Goal: Task Accomplishment & Management: Manage account settings

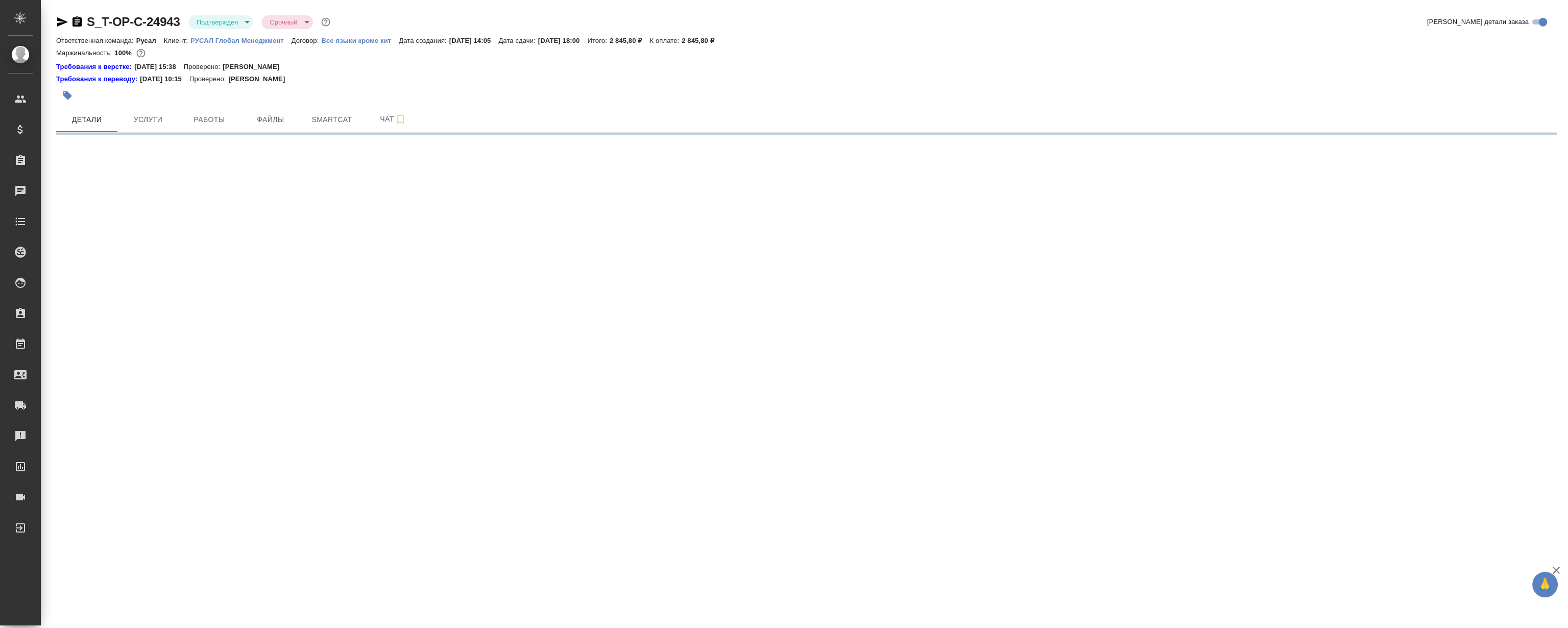
select select "RU"
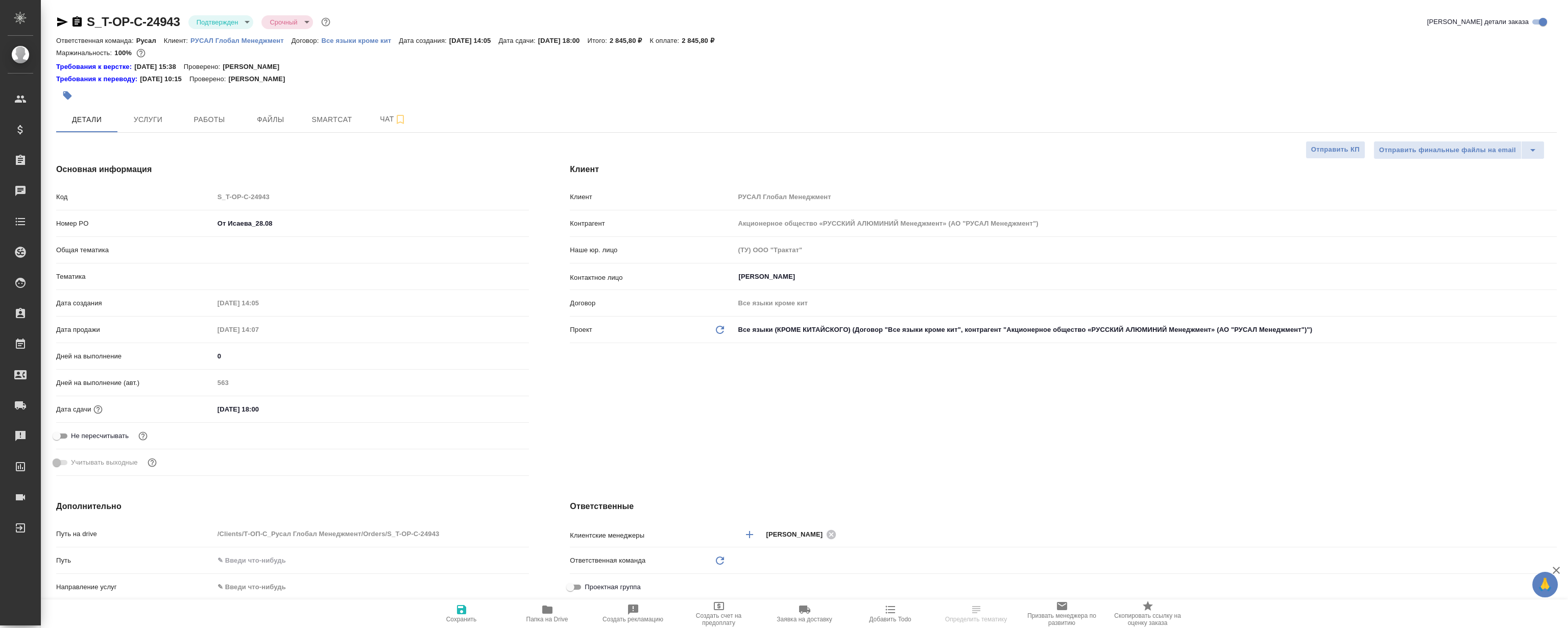
type textarea "x"
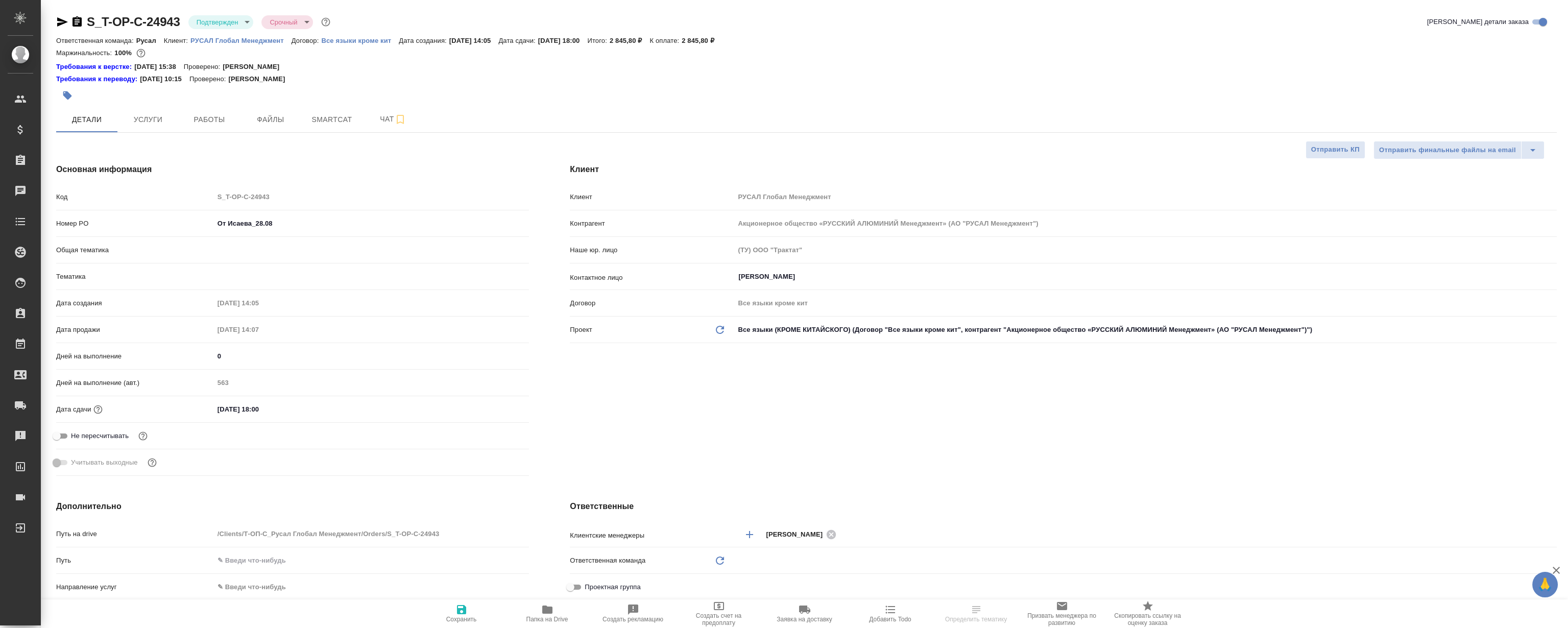
type textarea "x"
type input "Русал"
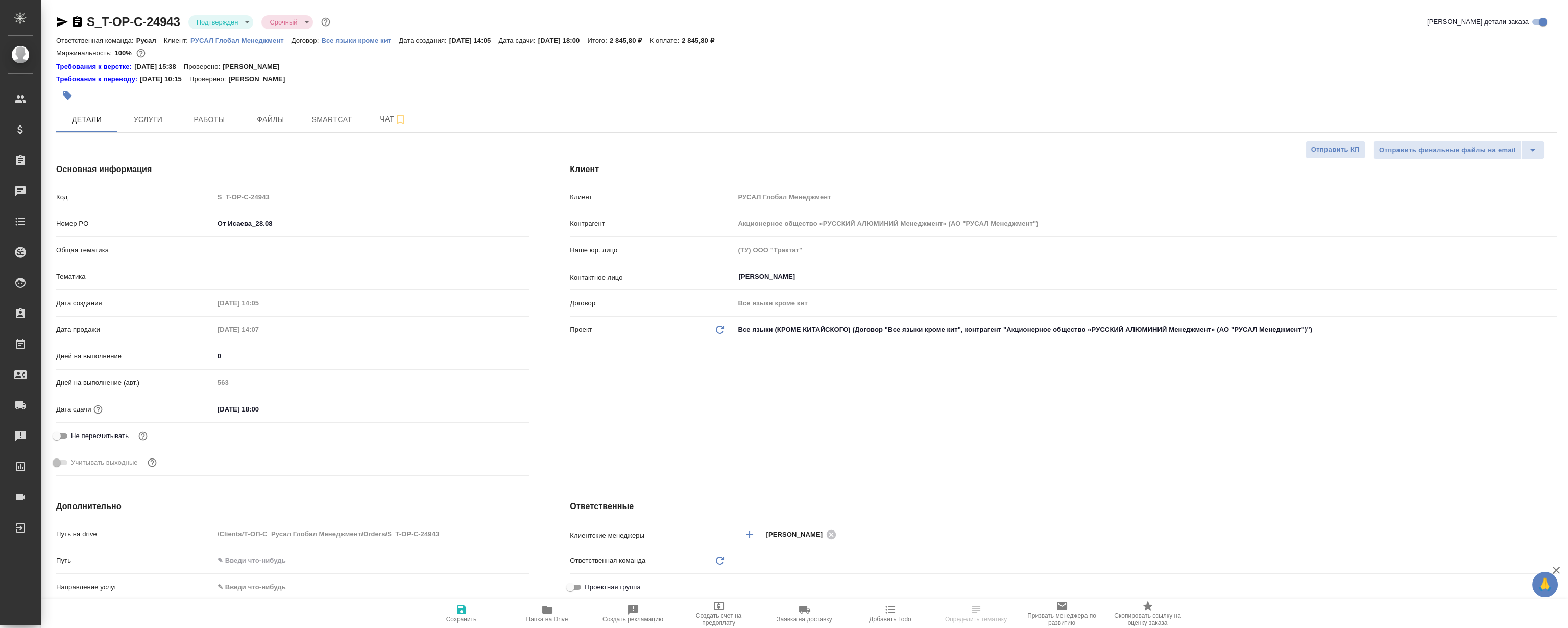
type textarea "x"
type input "Журавлева Александра"
click at [217, 116] on span "Работы" at bounding box center [209, 120] width 49 height 12
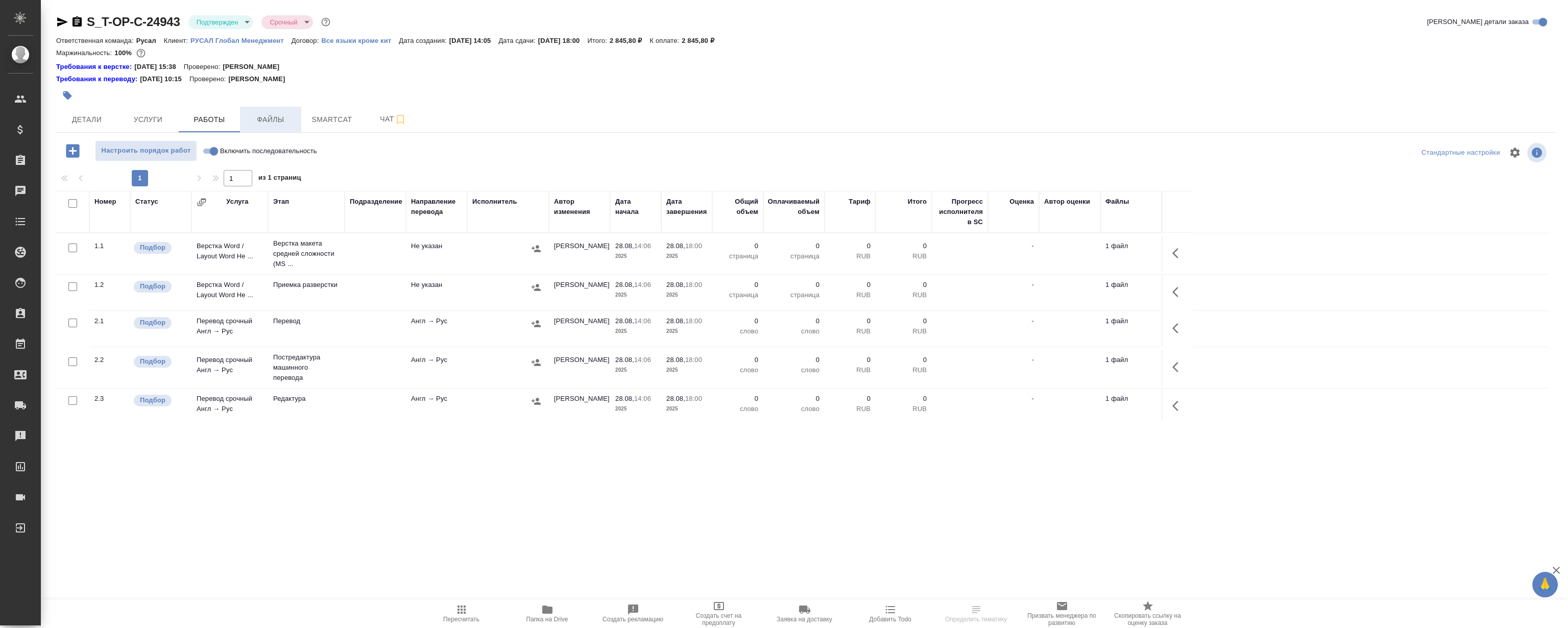
click at [266, 124] on span "Файлы" at bounding box center [270, 120] width 49 height 12
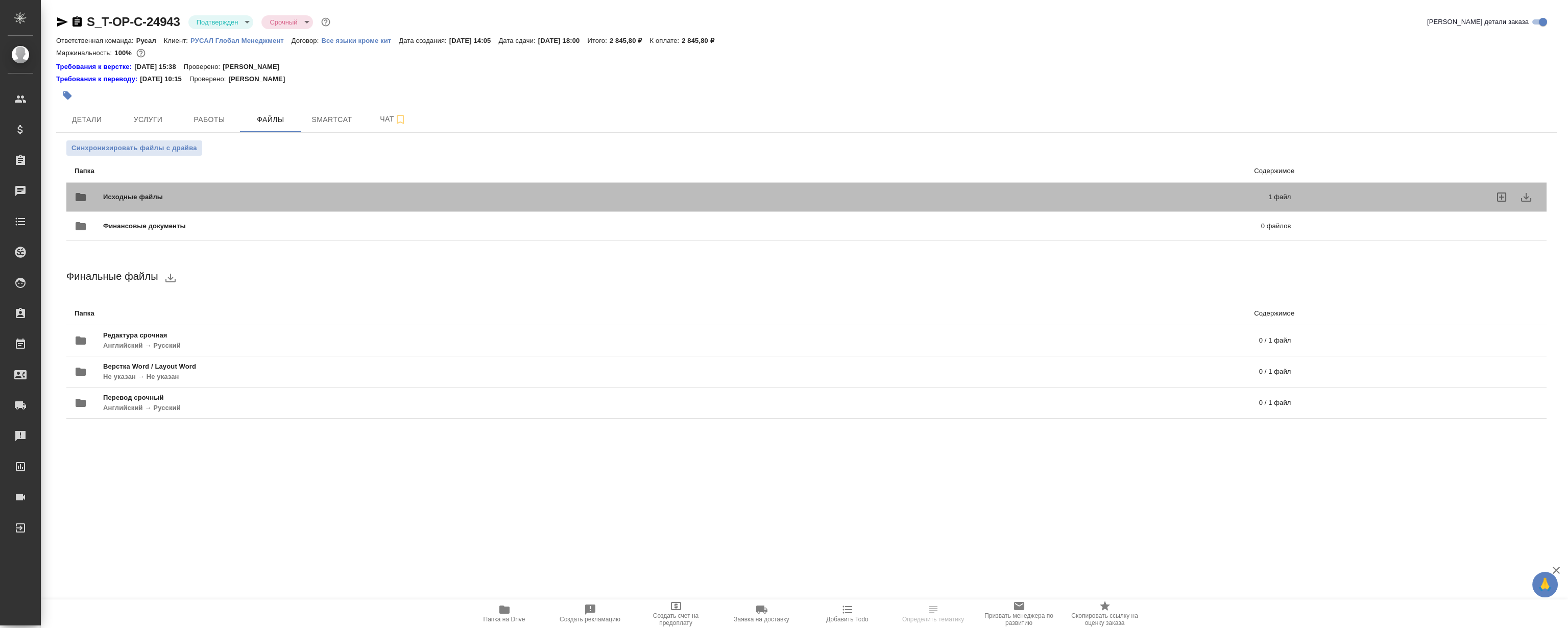
click at [315, 193] on span "Исходные файлы" at bounding box center [409, 196] width 613 height 10
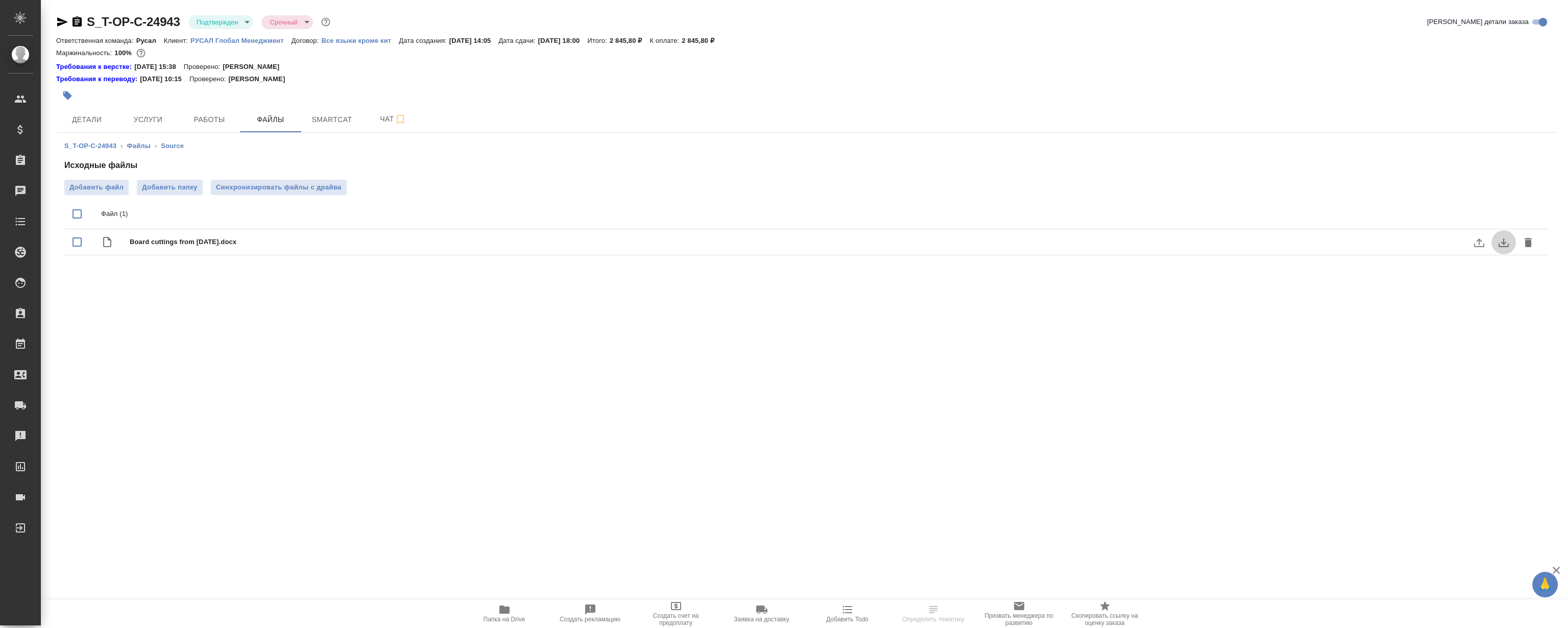
click at [1500, 241] on icon "download" at bounding box center [1503, 242] width 12 height 12
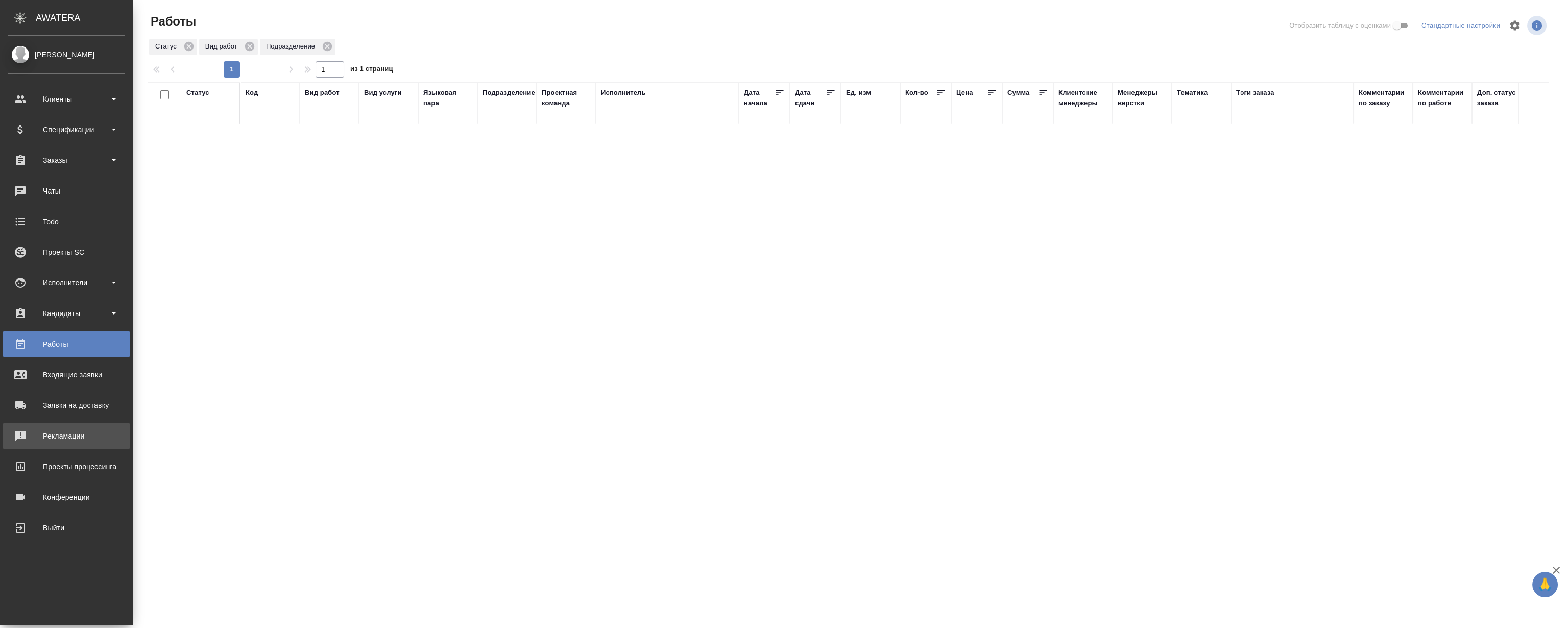
click at [79, 435] on div "Рекламации" at bounding box center [66, 436] width 118 height 16
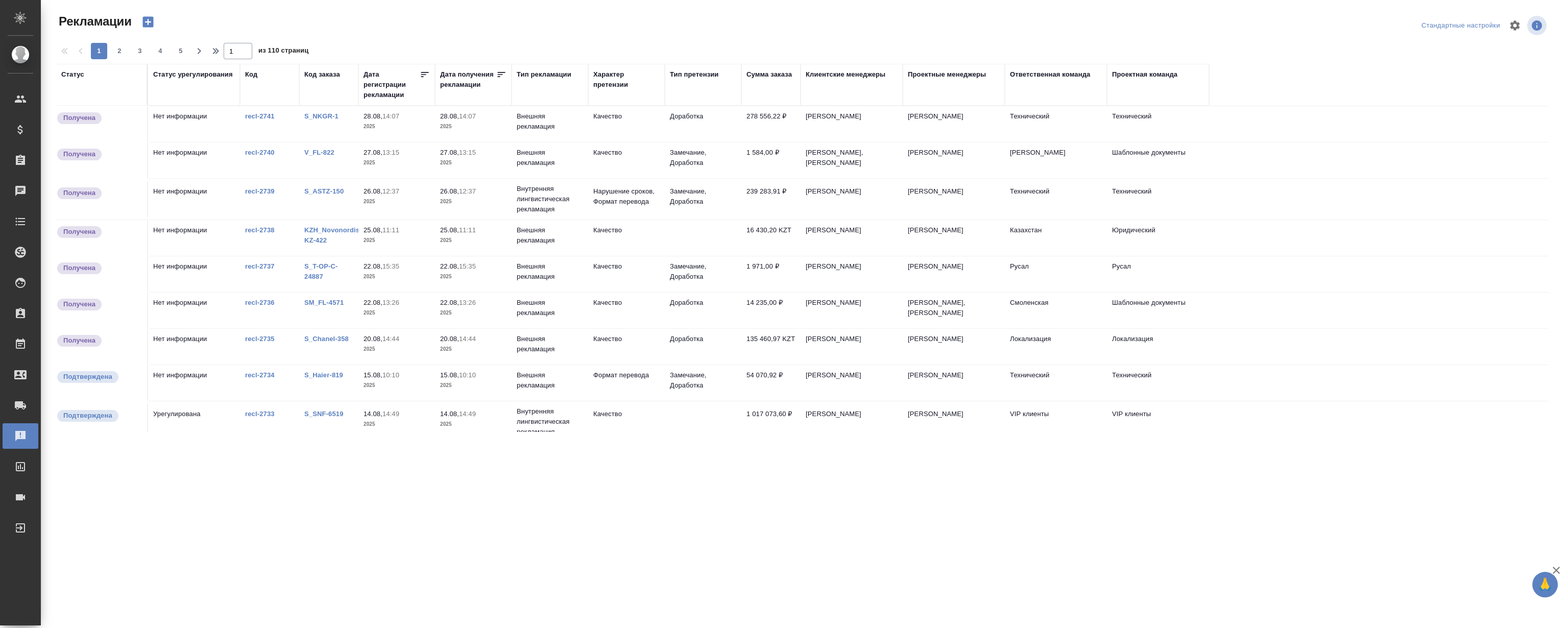
click at [315, 338] on link "S_Chanel-358" at bounding box center [326, 339] width 44 height 8
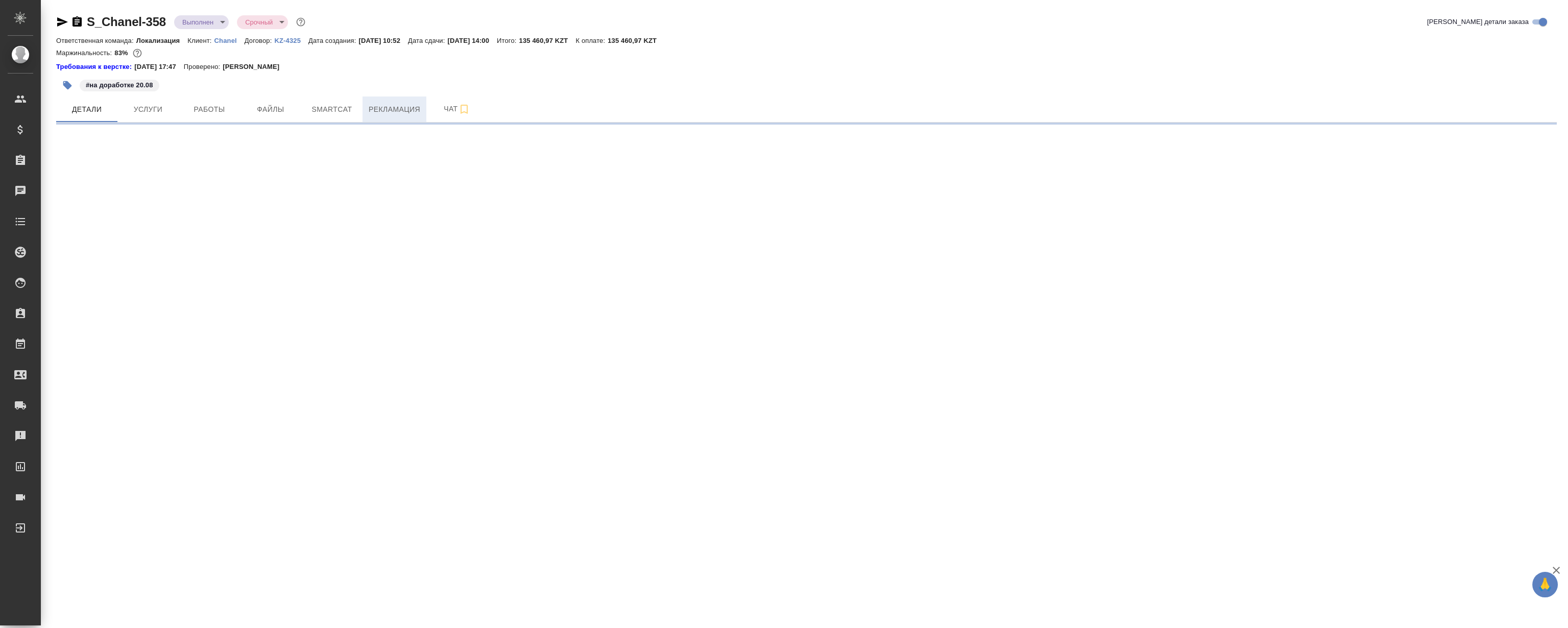
select select "RU"
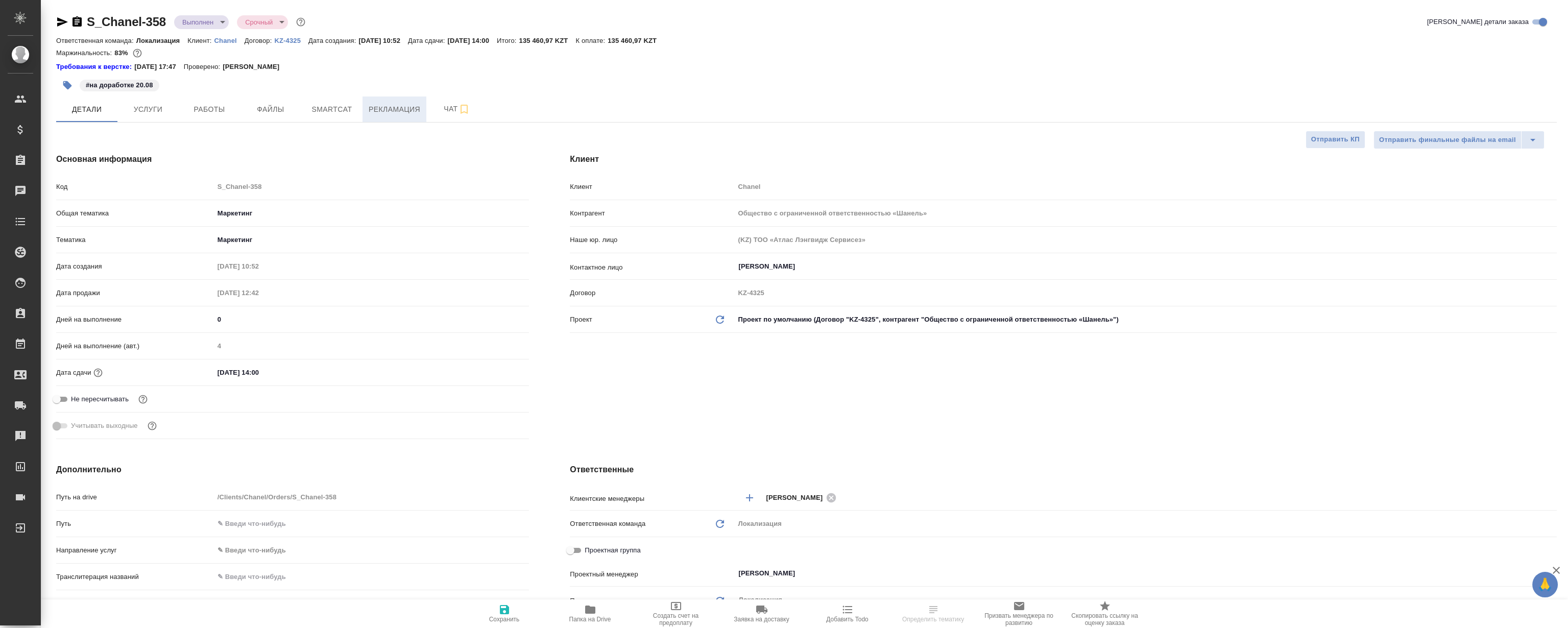
click at [383, 112] on span "Рекламация" at bounding box center [394, 109] width 51 height 12
type textarea "x"
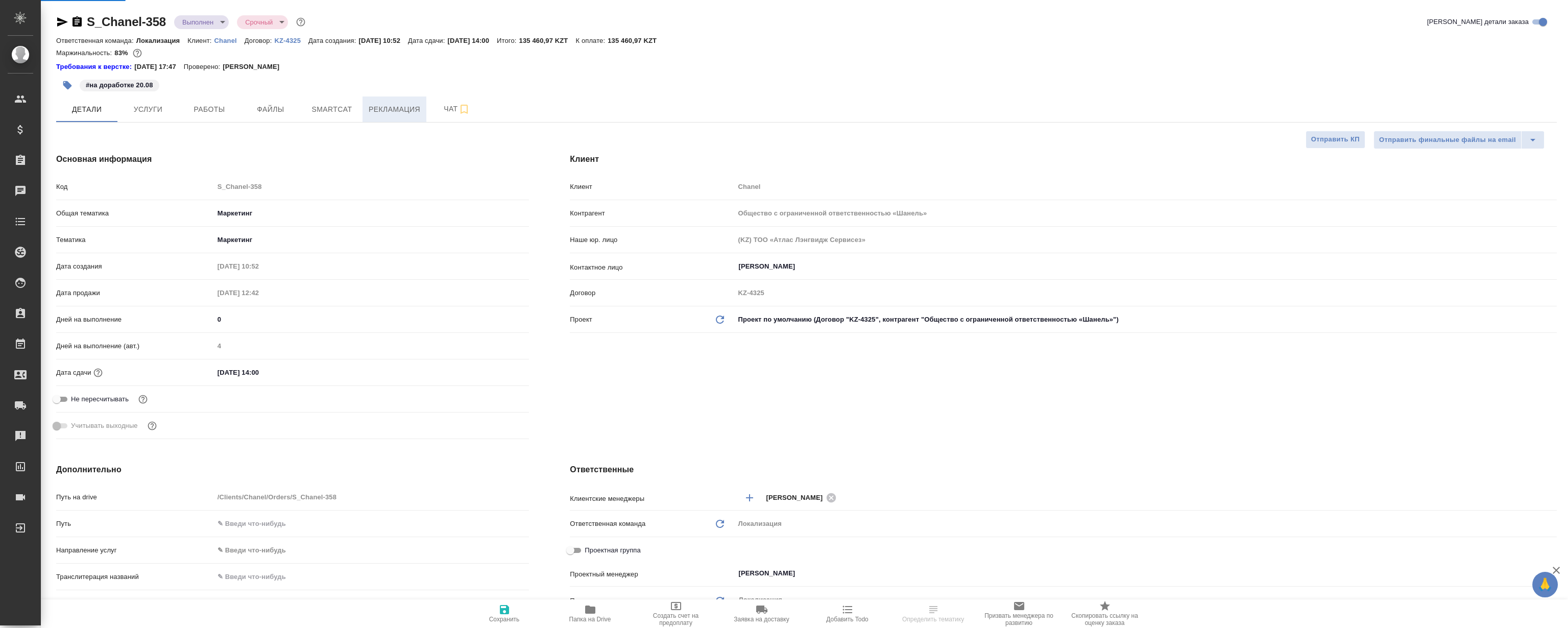
type textarea "x"
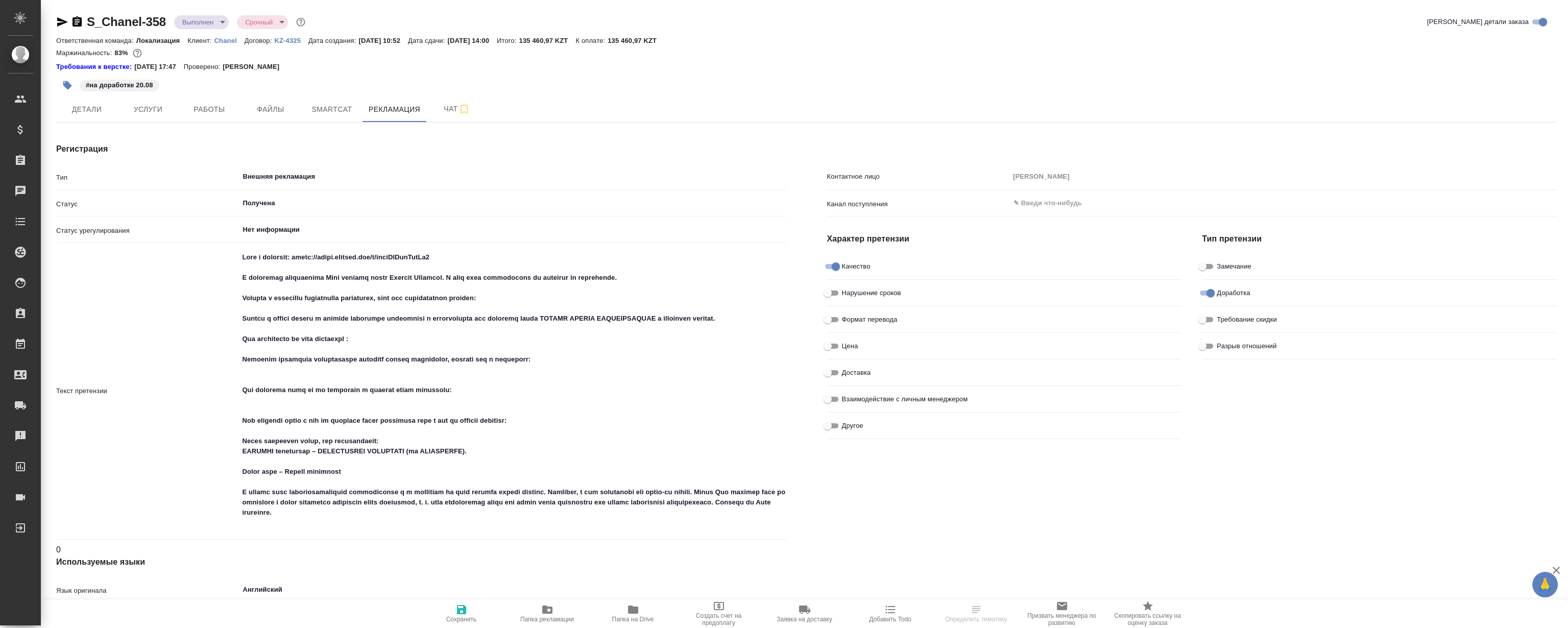
type textarea "x"
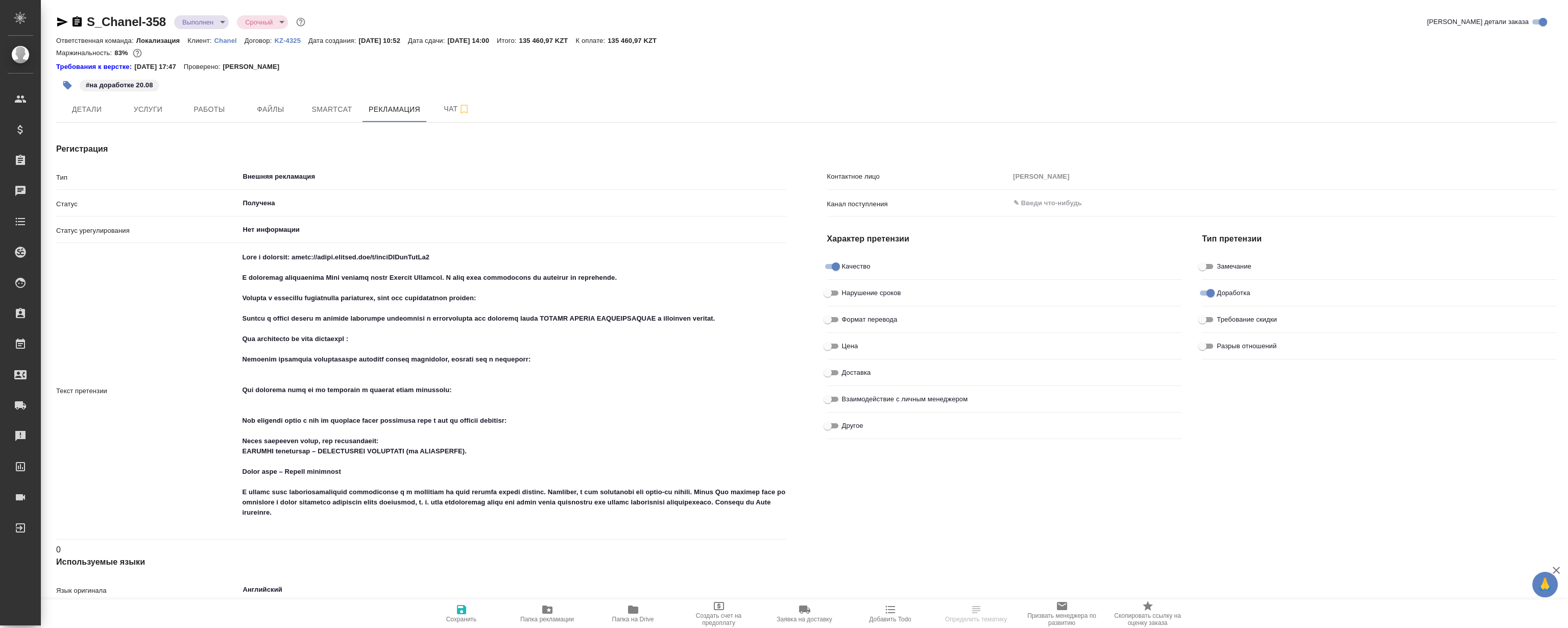
type textarea "x"
click at [737, 86] on div "#на доработке 20.08" at bounding box center [556, 85] width 1000 height 23
drag, startPoint x: 431, startPoint y: 447, endPoint x: 262, endPoint y: 259, distance: 252.8
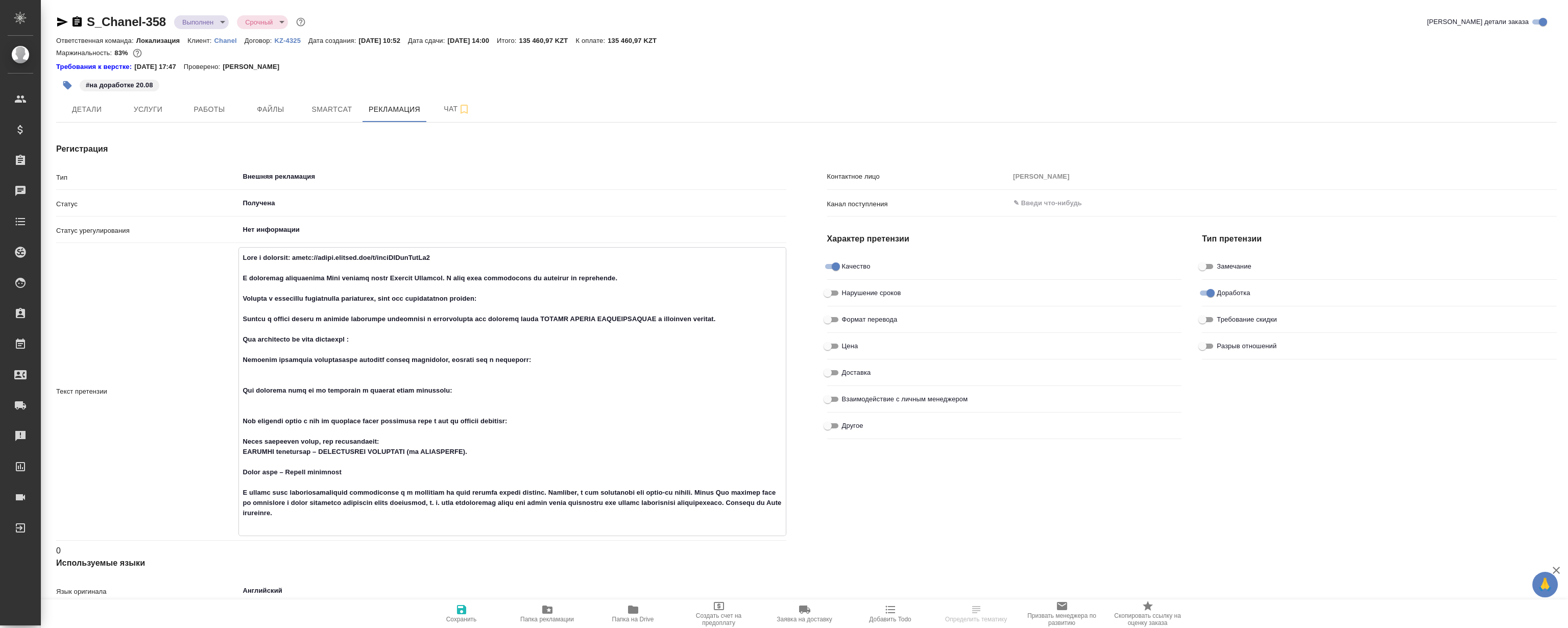
click at [239, 248] on div "x" at bounding box center [512, 391] width 548 height 289
click at [312, 286] on textarea at bounding box center [512, 390] width 546 height 283
drag, startPoint x: 243, startPoint y: 257, endPoint x: 503, endPoint y: 327, distance: 269.3
click at [515, 375] on textarea at bounding box center [512, 390] width 546 height 283
click at [495, 312] on textarea at bounding box center [512, 390] width 546 height 283
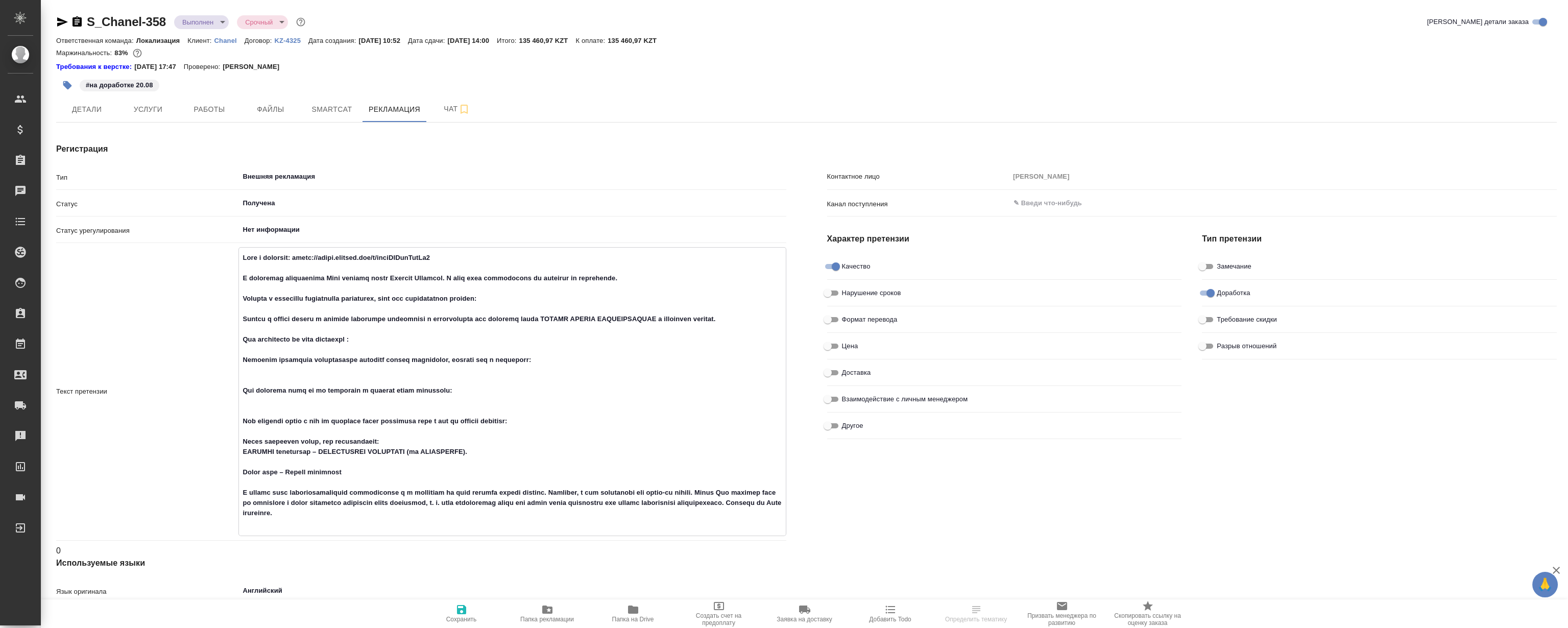
click at [499, 278] on textarea at bounding box center [512, 390] width 546 height 283
click at [482, 278] on textarea at bounding box center [512, 390] width 546 height 283
type textarea "x"
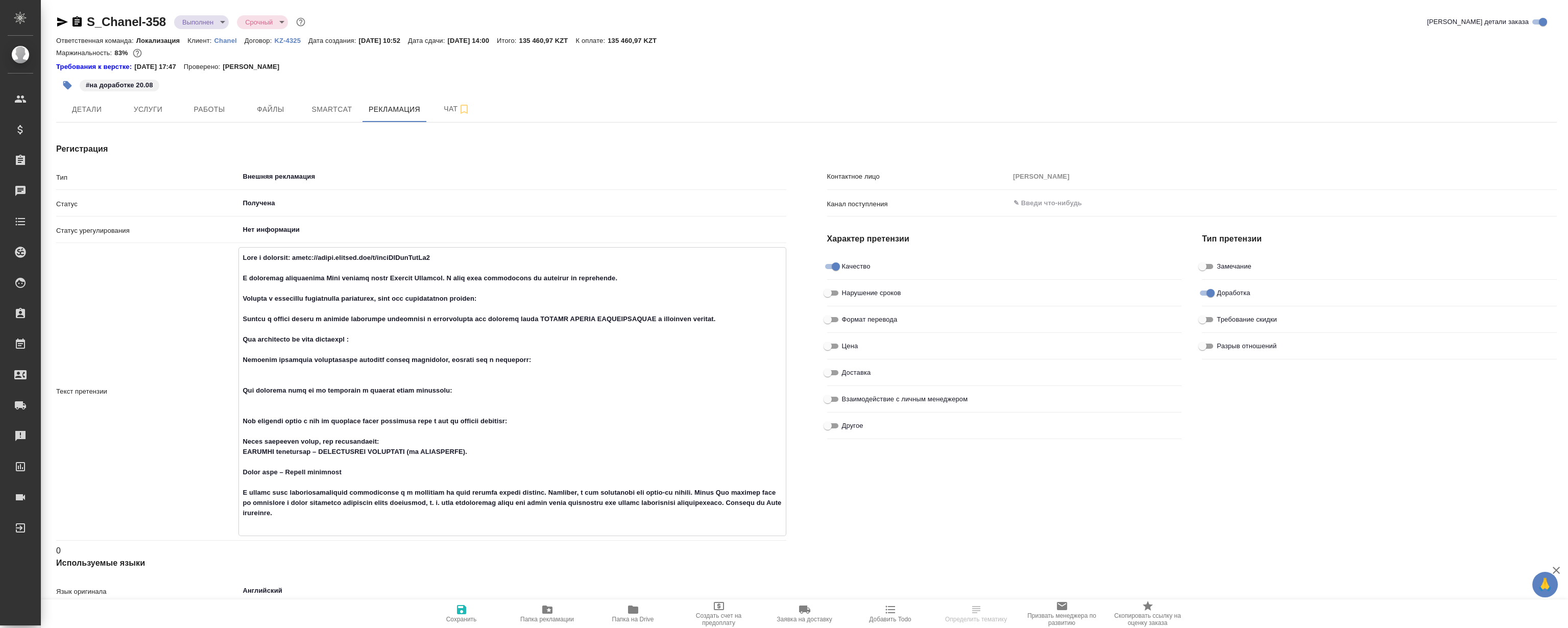
type textarea "x"
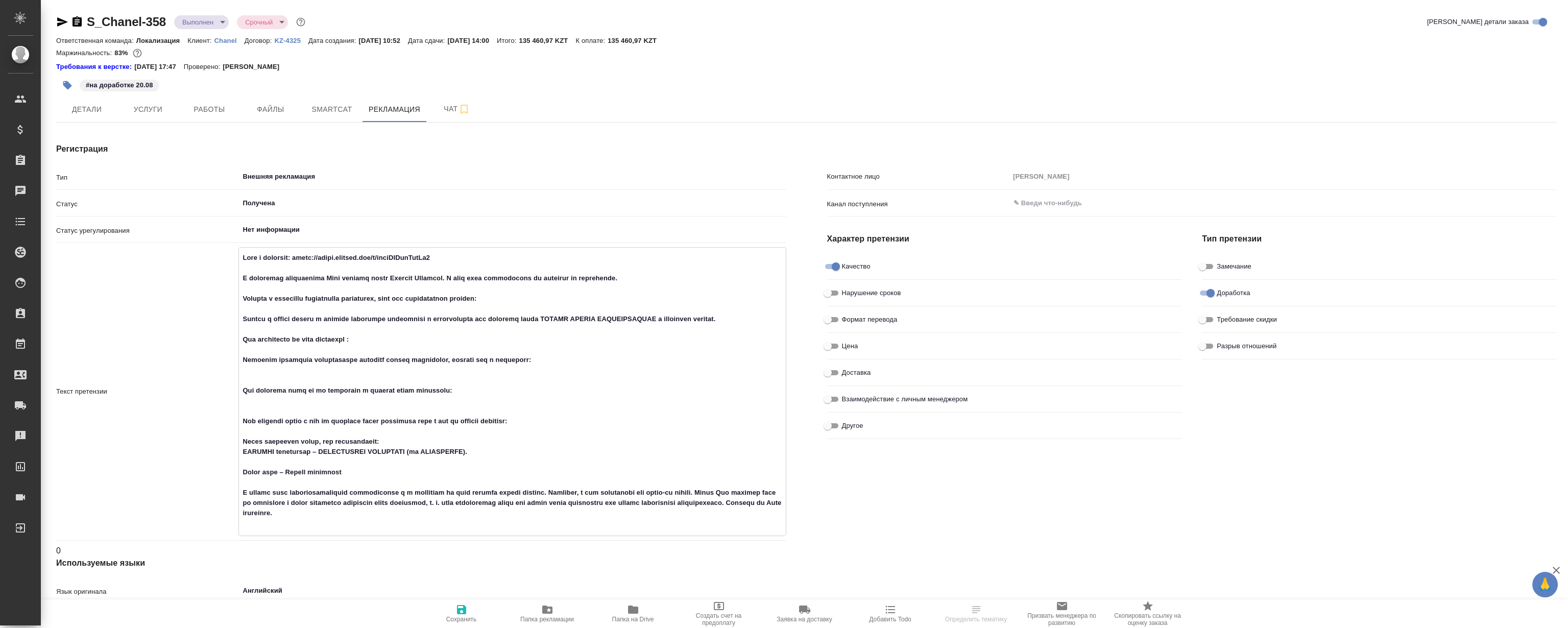
type textarea "x"
drag, startPoint x: 242, startPoint y: 257, endPoint x: 442, endPoint y: 309, distance: 206.6
click at [500, 425] on textarea at bounding box center [512, 390] width 546 height 283
click at [421, 280] on textarea at bounding box center [512, 390] width 546 height 283
type textarea "x"
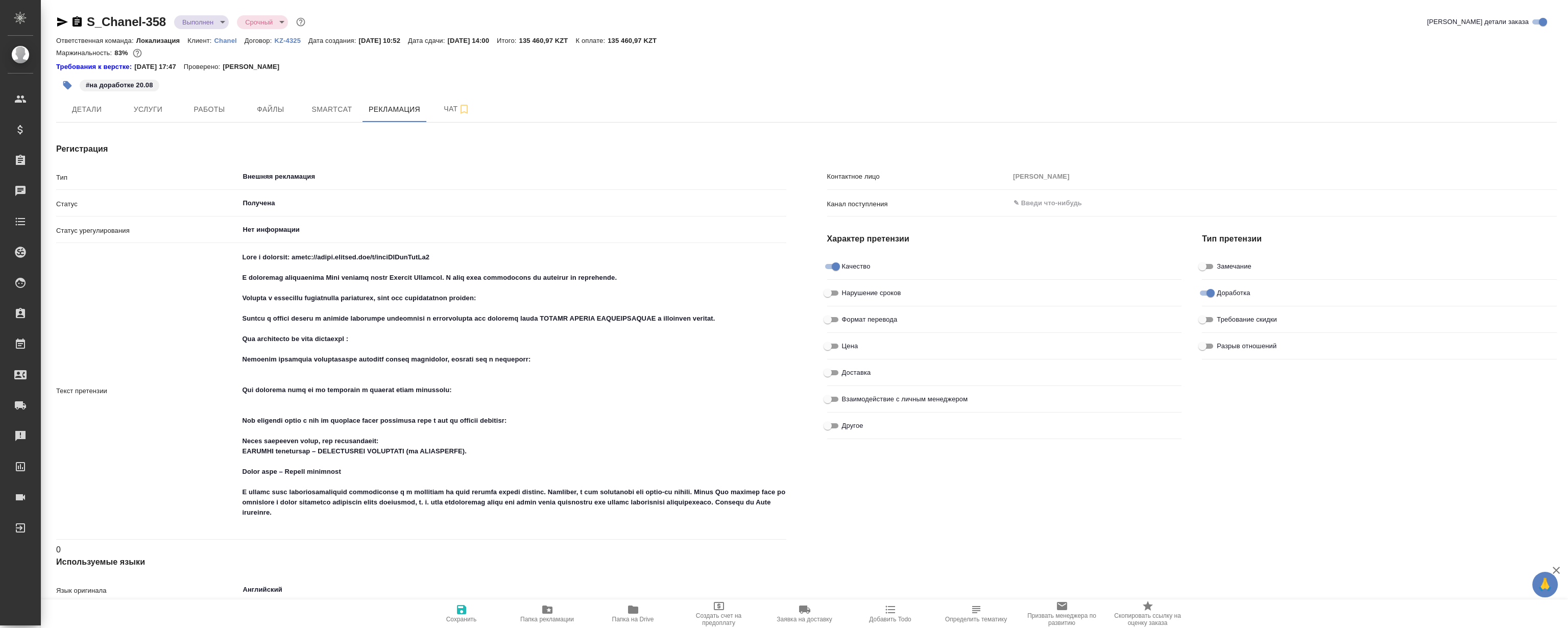
click at [281, 25] on body "🙏 .cls-1 fill:#fff; AWATERA Magerramov Ruslan Клиенты Спецификации Заказы 0 Чат…" at bounding box center [784, 314] width 1568 height 628
click at [437, 16] on div at bounding box center [784, 314] width 1568 height 628
click at [84, 106] on span "Детали" at bounding box center [86, 109] width 49 height 12
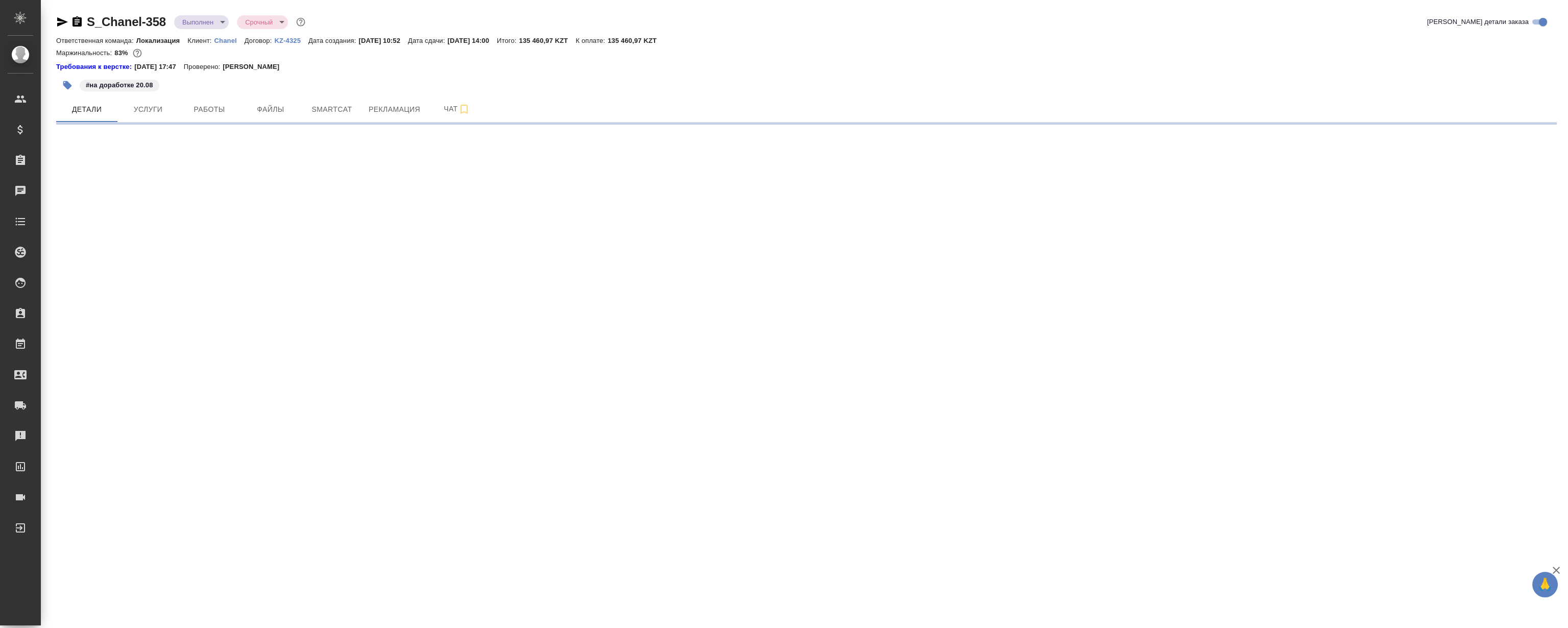
select select "RU"
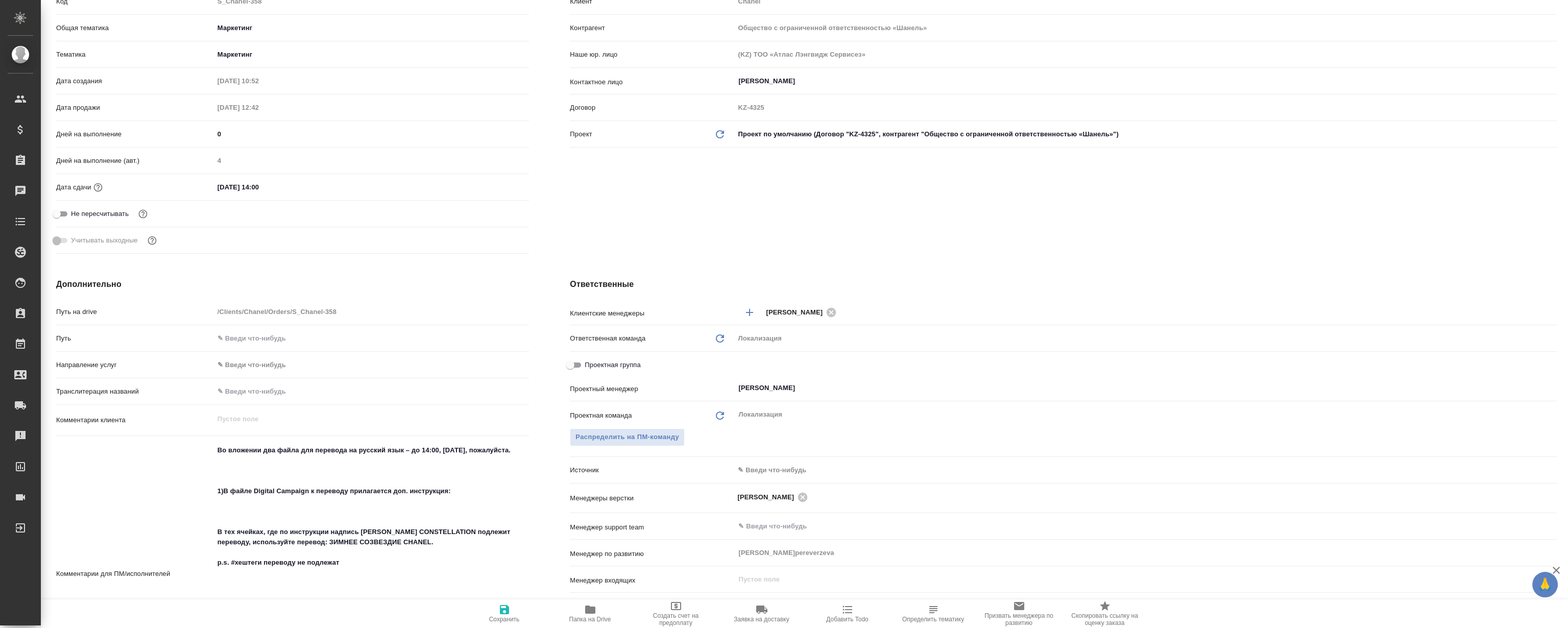
type textarea "x"
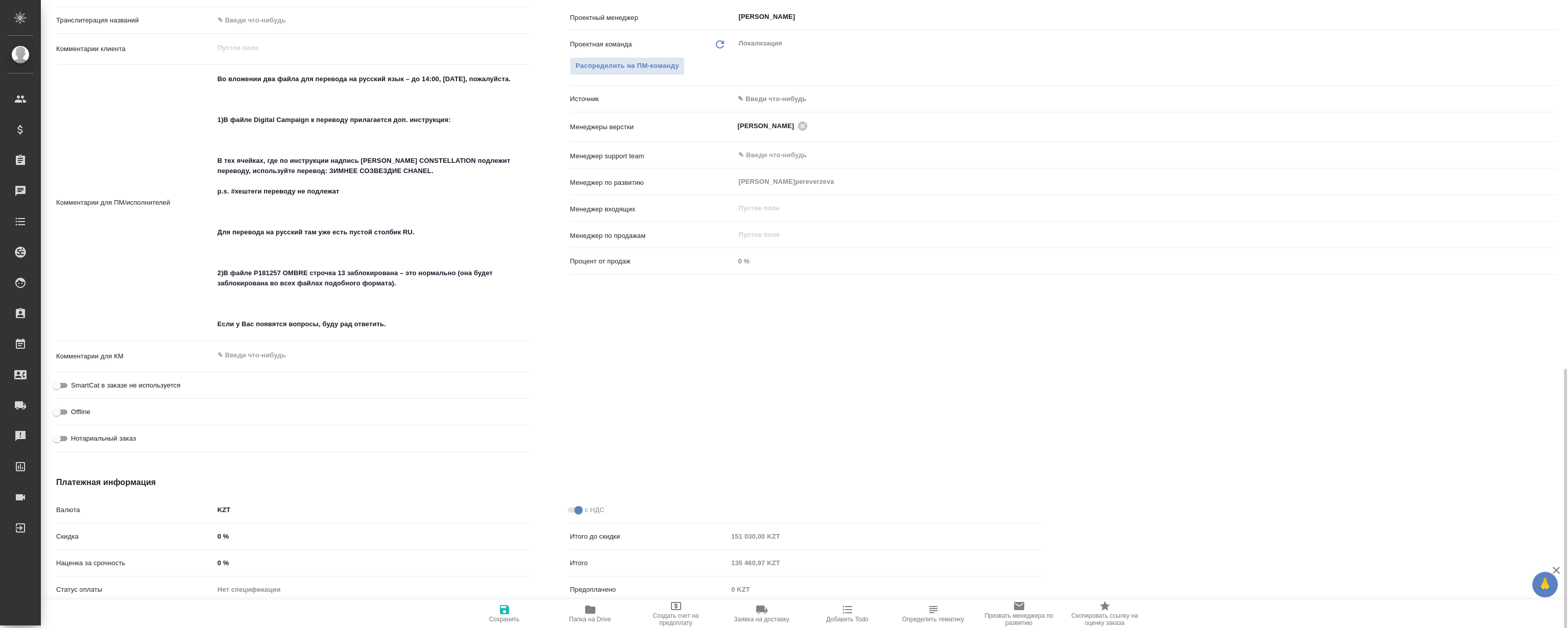
scroll to position [615, 0]
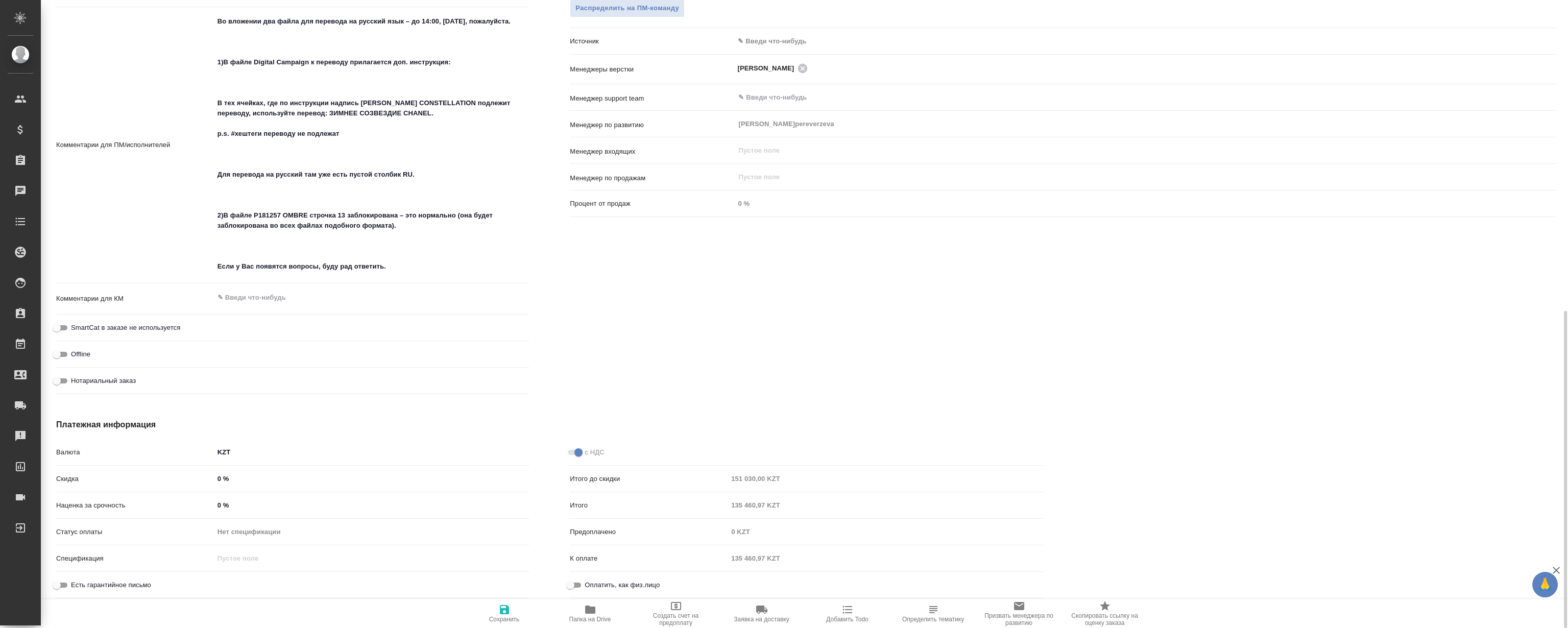
type textarea "x"
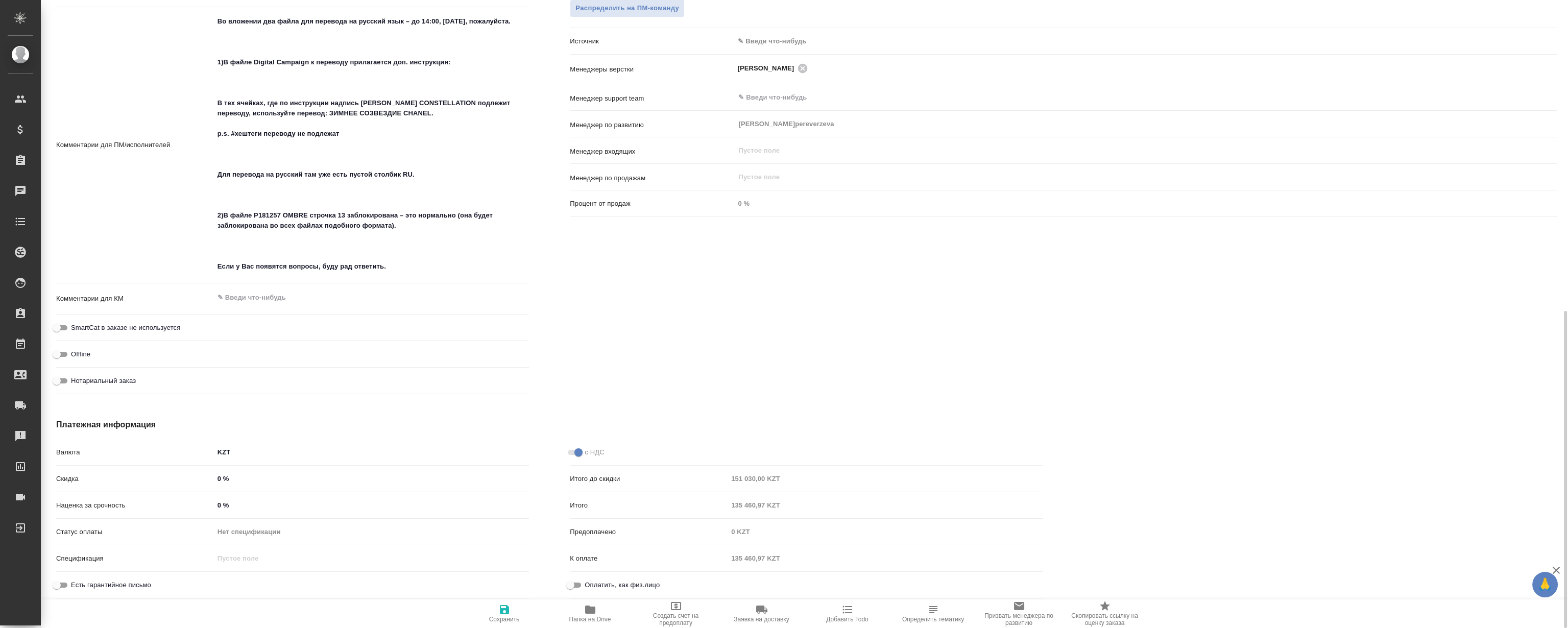
type textarea "x"
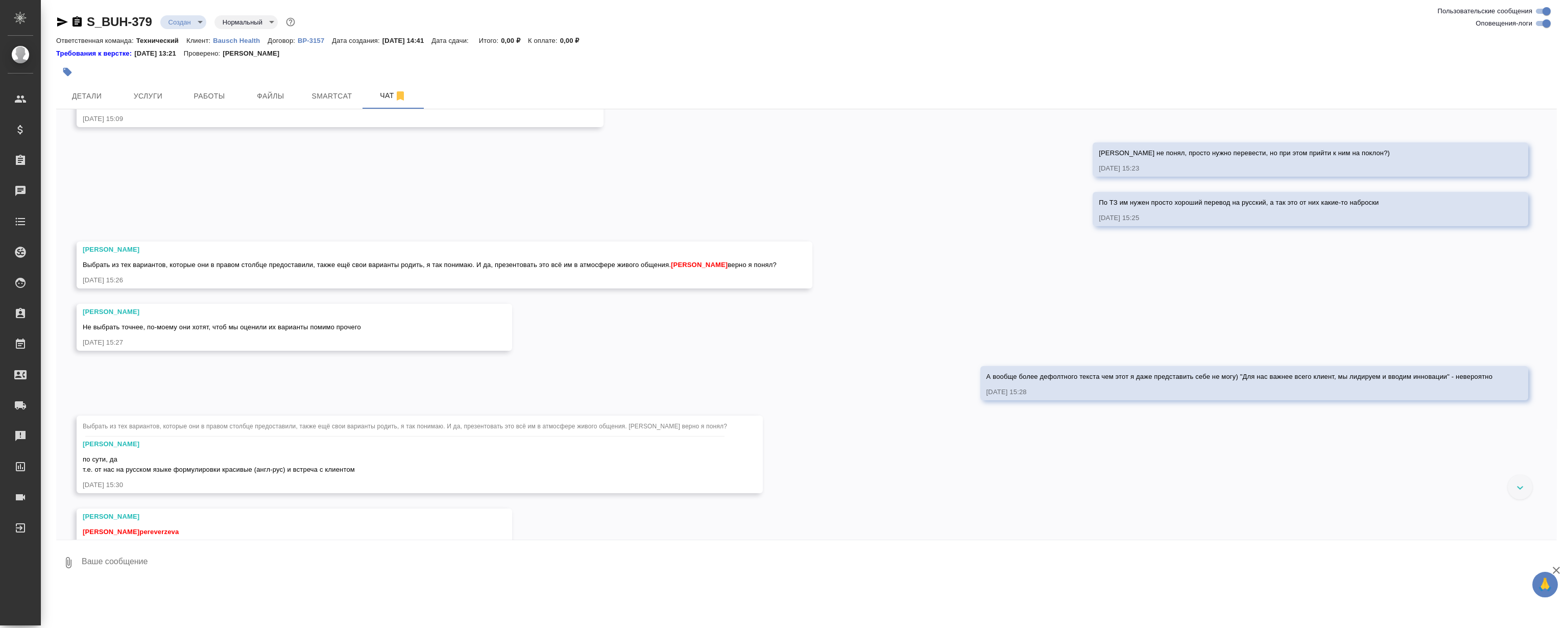
scroll to position [361, 0]
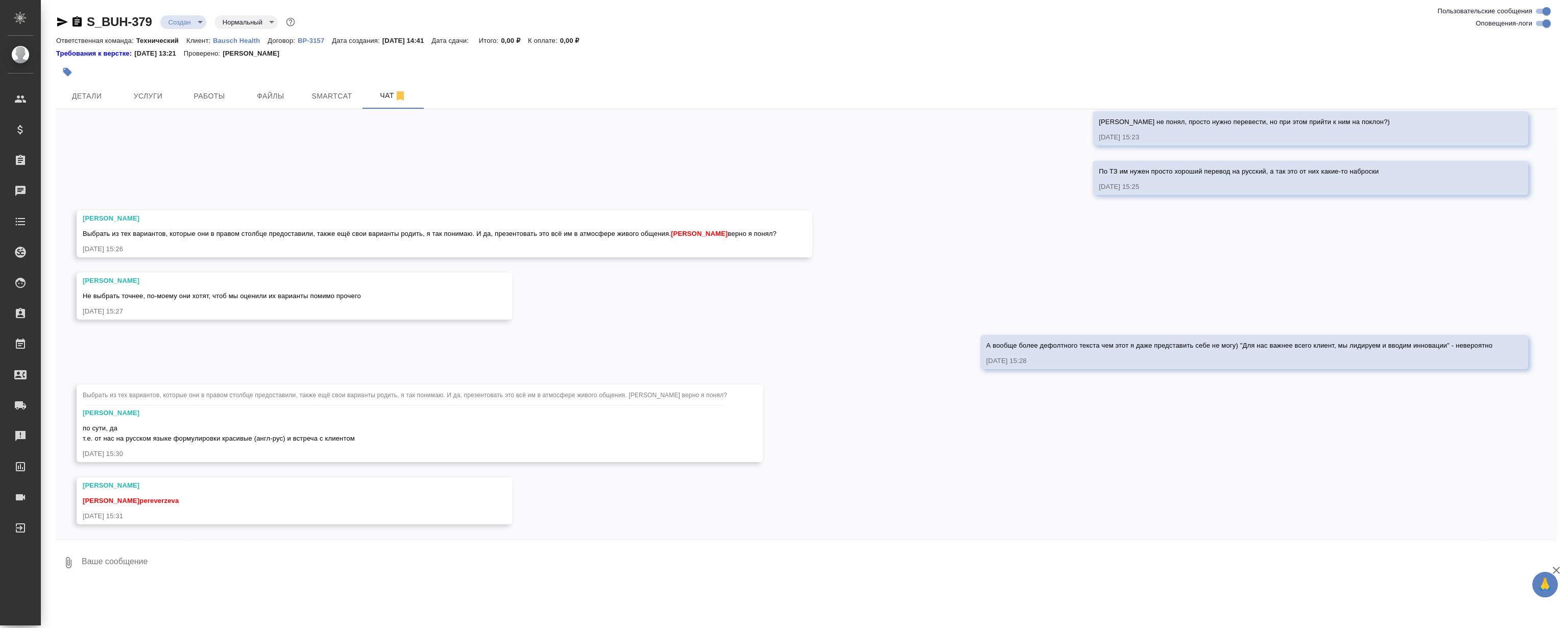
click at [572, 302] on div "27.08, [DATE] [[PERSON_NAME] оставил комментарий: "Расчет по словам с повторами…" at bounding box center [806, 324] width 1500 height 431
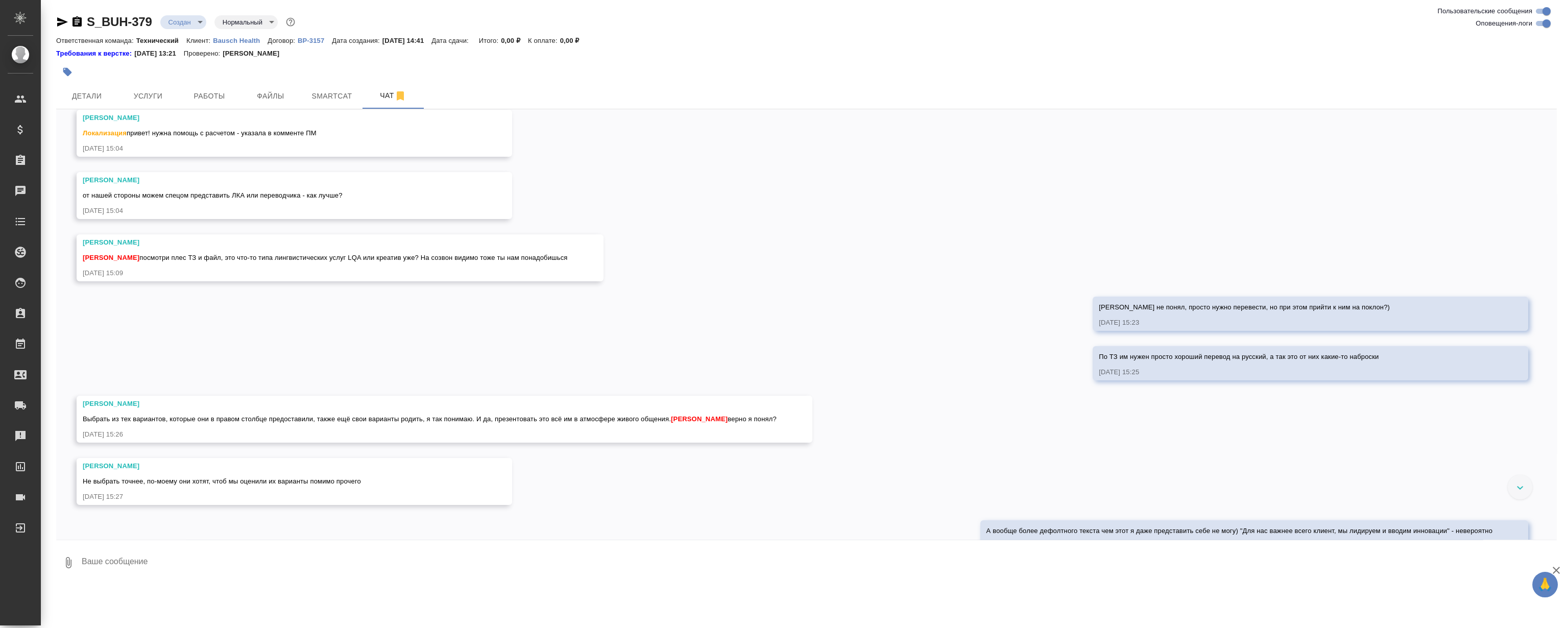
click at [778, 295] on div "27.08, среда [Никифорова Валерия] Клиент оставил комментарий: "Расчет по словам…" at bounding box center [806, 324] width 1500 height 431
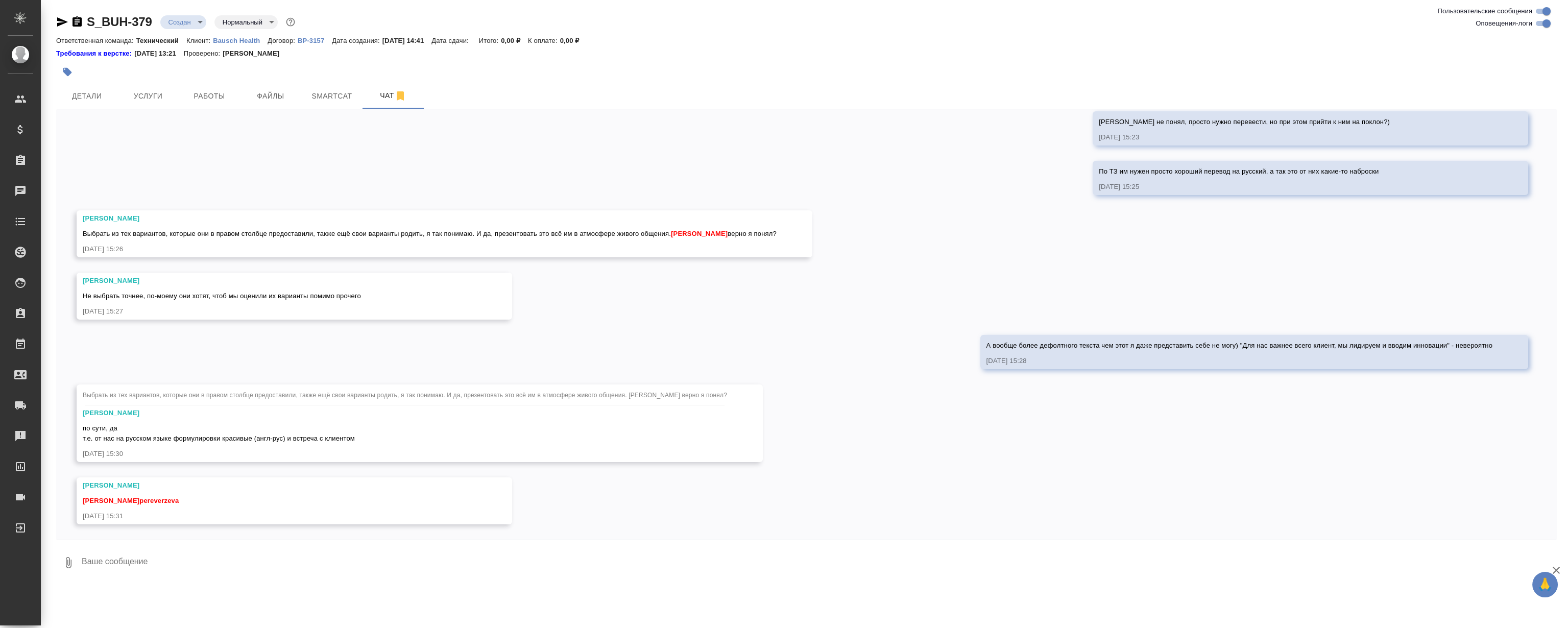
click at [580, 232] on span "Выбрать из тех вариантов, которые они в правом столбце предоставили, также ещё …" at bounding box center [429, 234] width 694 height 8
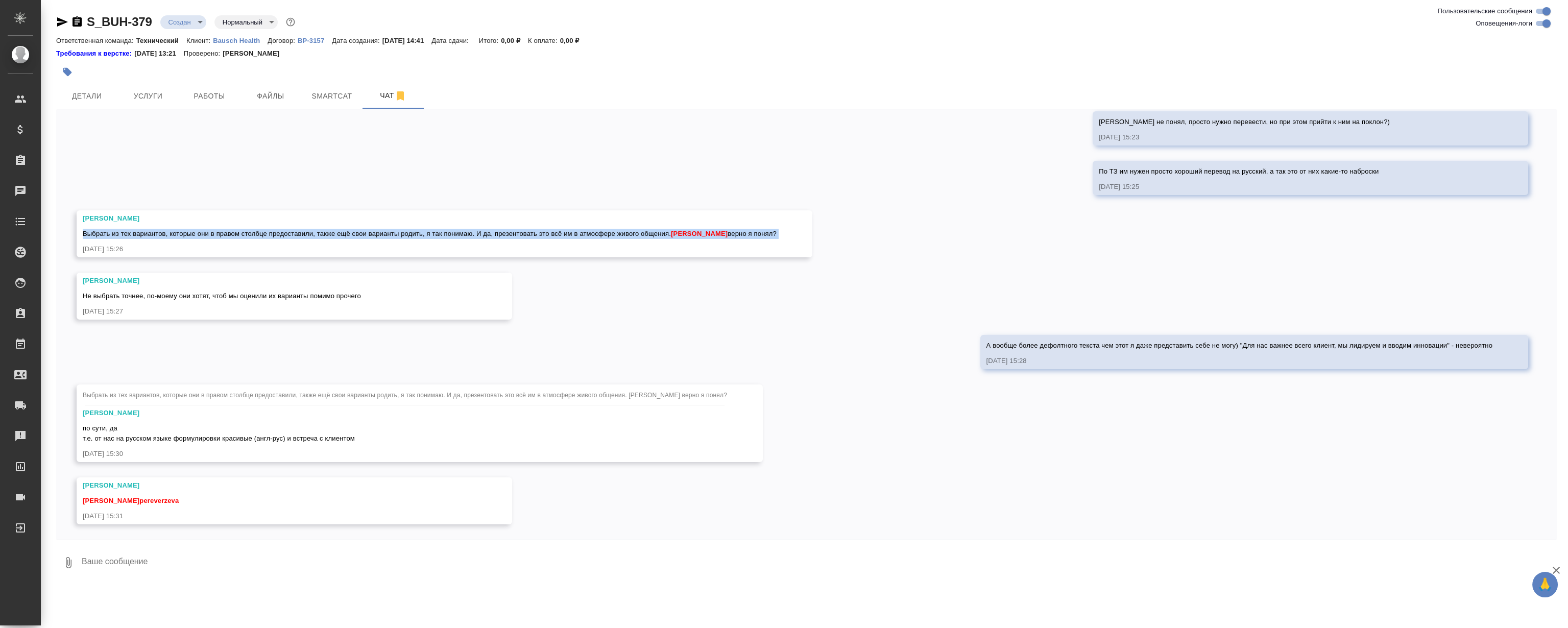
drag, startPoint x: 580, startPoint y: 232, endPoint x: 572, endPoint y: 232, distance: 8.0
click at [581, 232] on span "Выбрать из тех вариантов, которые они в правом столбце предоставили, также ещё …" at bounding box center [429, 234] width 694 height 8
click at [540, 236] on span "Выбрать из тех вариантов, которые они в правом столбце предоставили, также ещё …" at bounding box center [429, 234] width 694 height 8
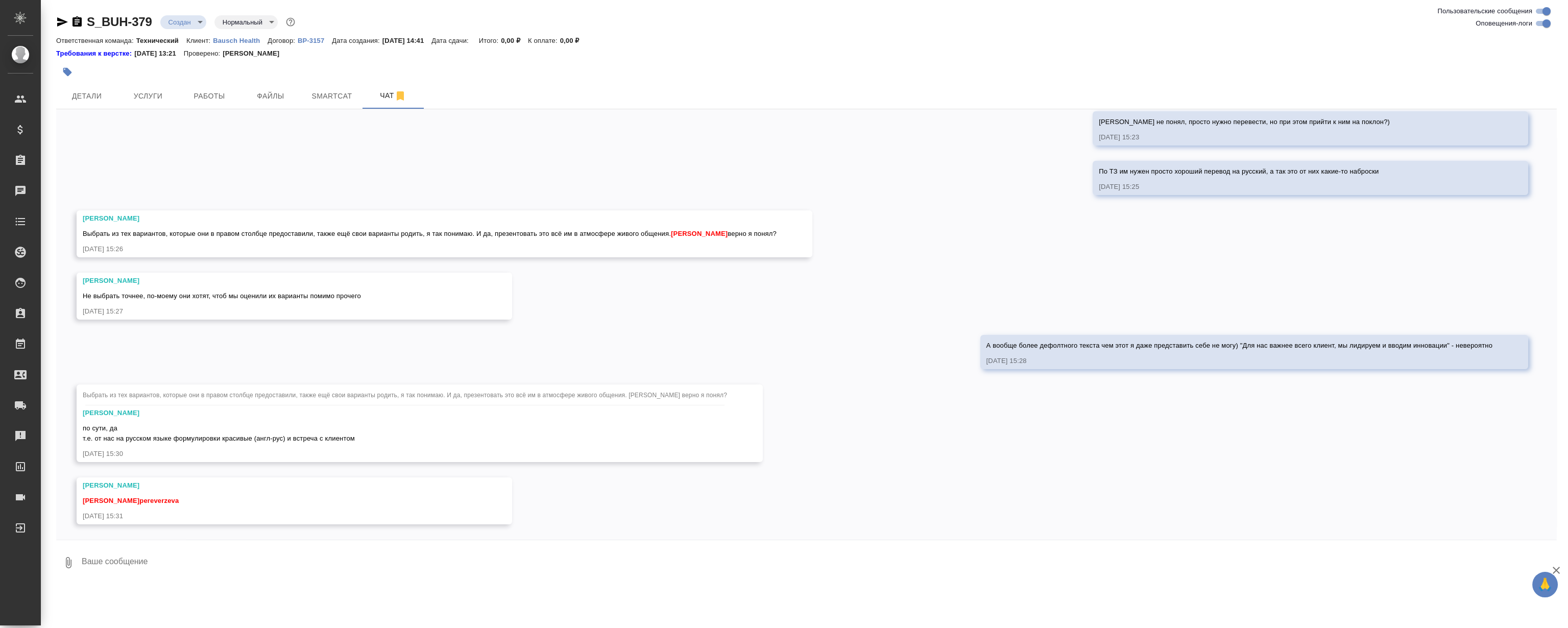
click at [477, 172] on div "27.08, среда [Никифорова Валерия] Клиент оставил комментарий: "Расчет по словам…" at bounding box center [806, 324] width 1500 height 431
click at [520, 168] on div "27.08, среда [Никифорова Валерия] Клиент оставил комментарий: "Расчет по словам…" at bounding box center [806, 324] width 1500 height 431
click at [494, 180] on div "27.08, среда [Никифорова Валерия] Клиент оставил комментарий: "Расчет по словам…" at bounding box center [806, 324] width 1500 height 431
click at [432, 171] on div "27.08, среда [Никифорова Валерия] Клиент оставил комментарий: "Расчет по словам…" at bounding box center [806, 324] width 1500 height 431
click at [98, 93] on span "Детали" at bounding box center [86, 96] width 49 height 12
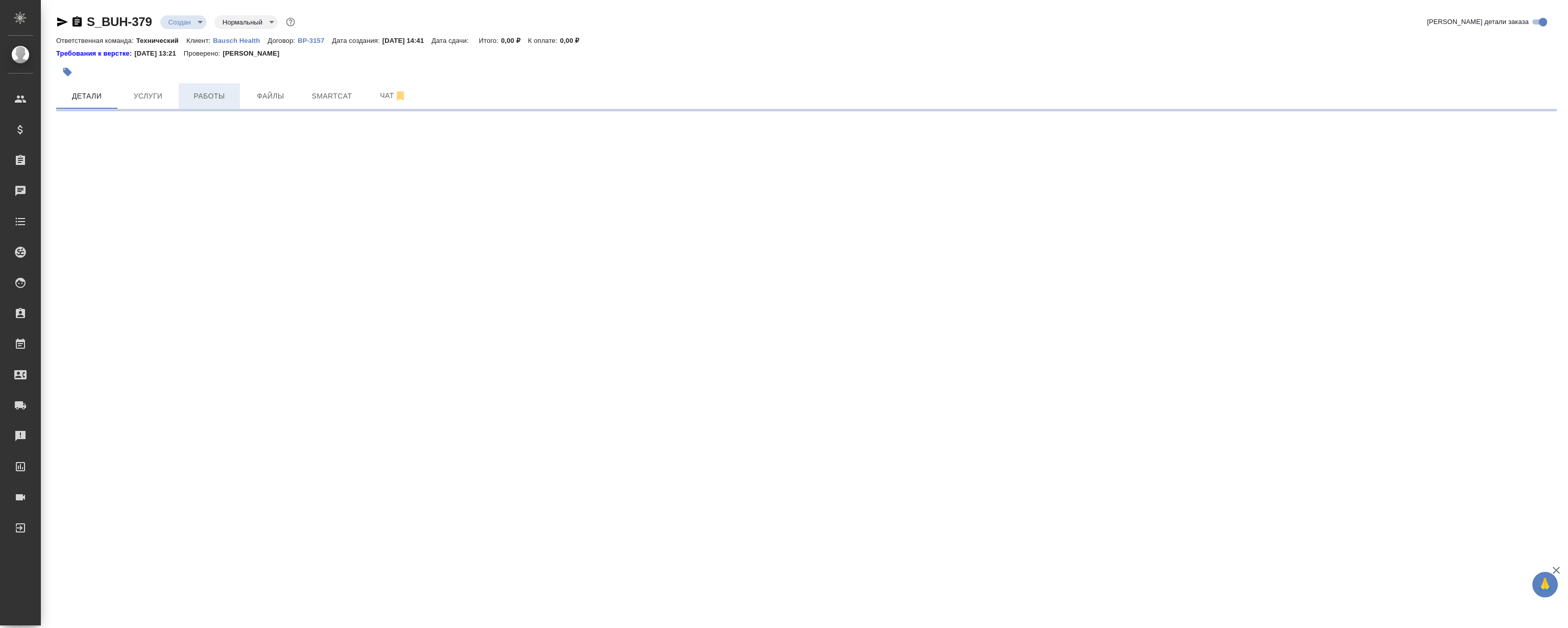
select select "RU"
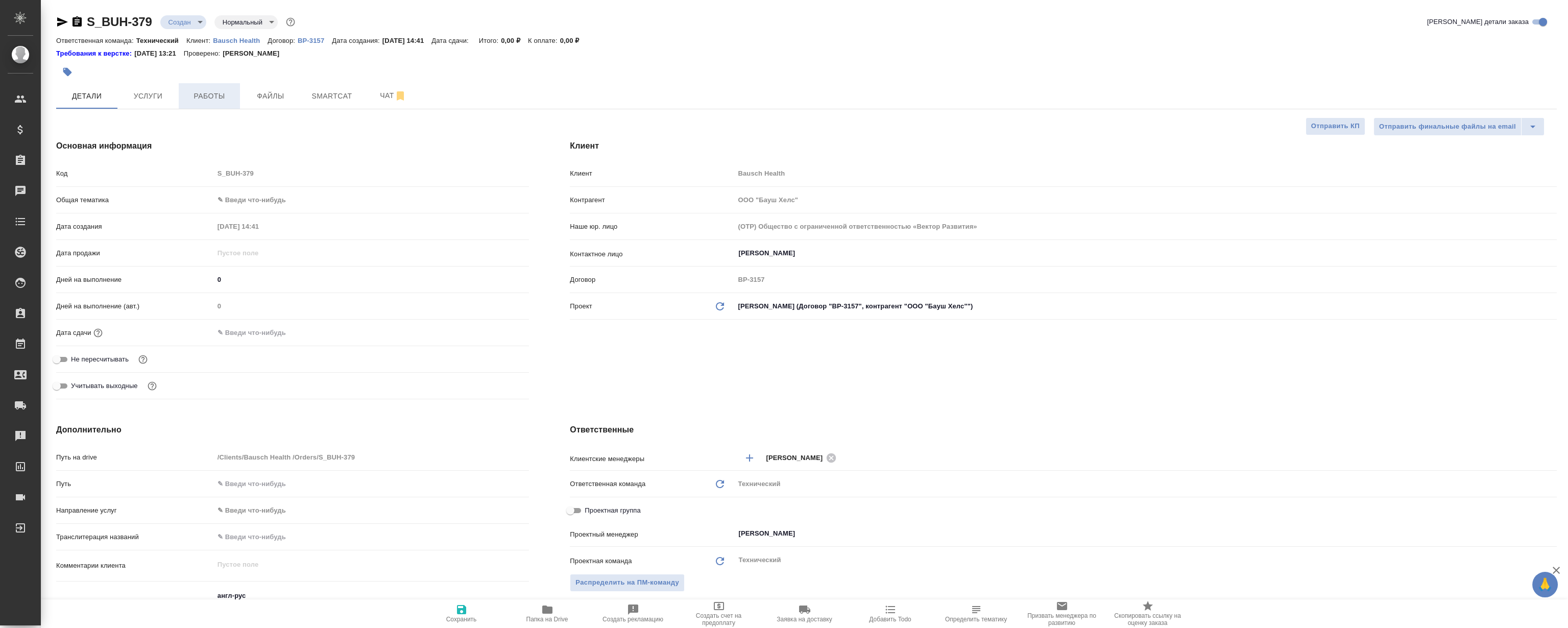
type textarea "x"
click at [208, 100] on span "Работы" at bounding box center [209, 96] width 49 height 12
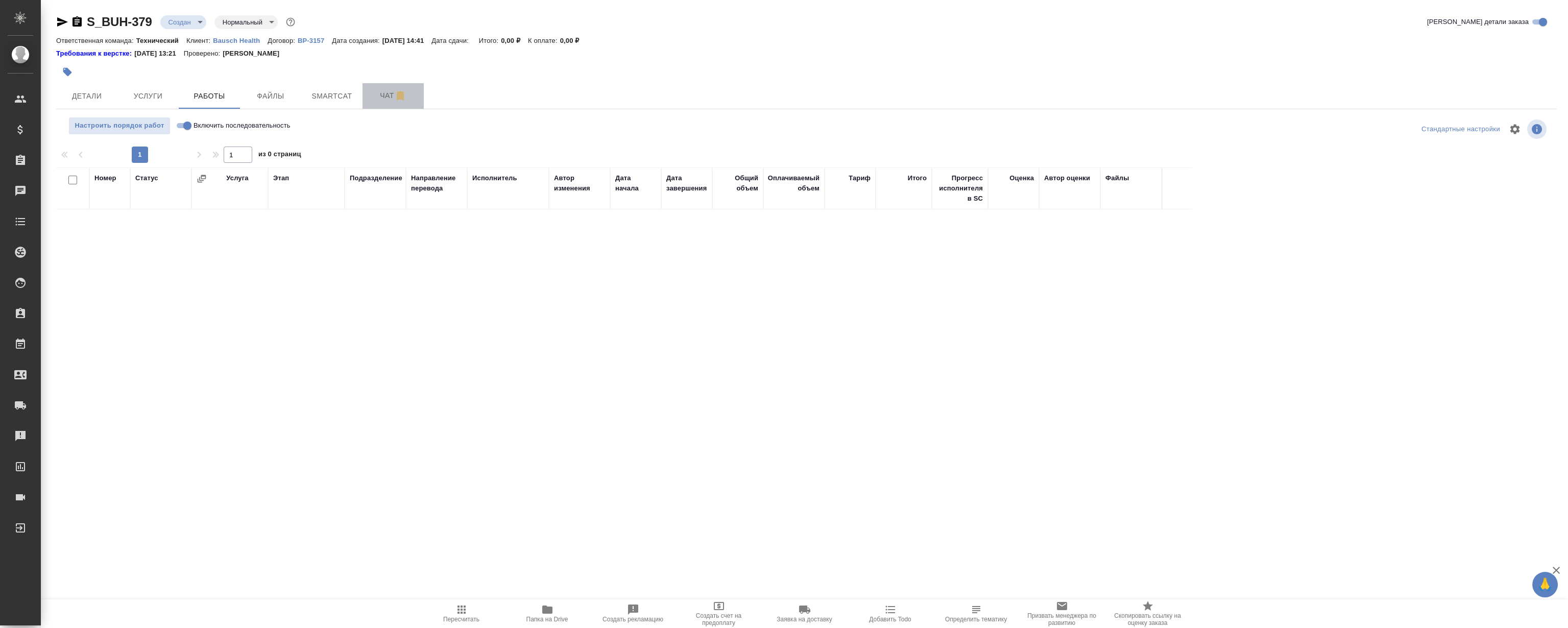
click at [368, 99] on span "Чат" at bounding box center [393, 96] width 49 height 12
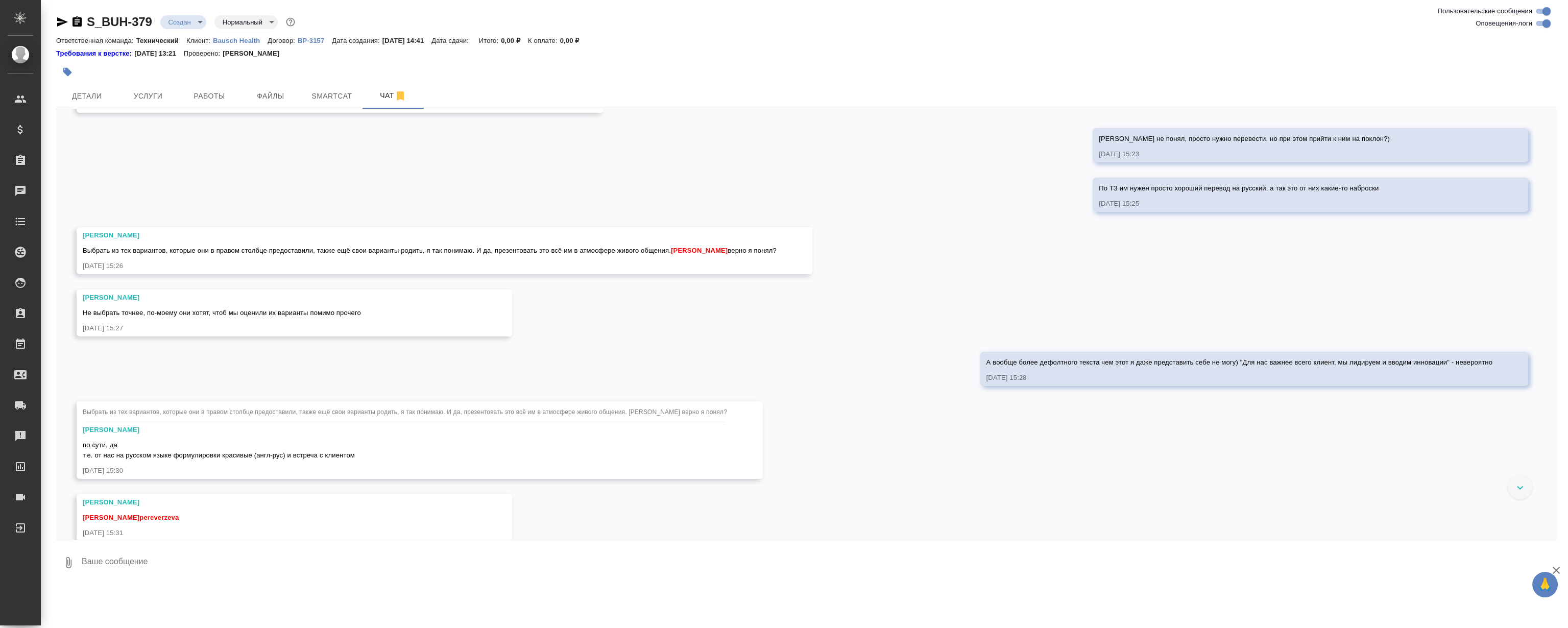
scroll to position [361, 0]
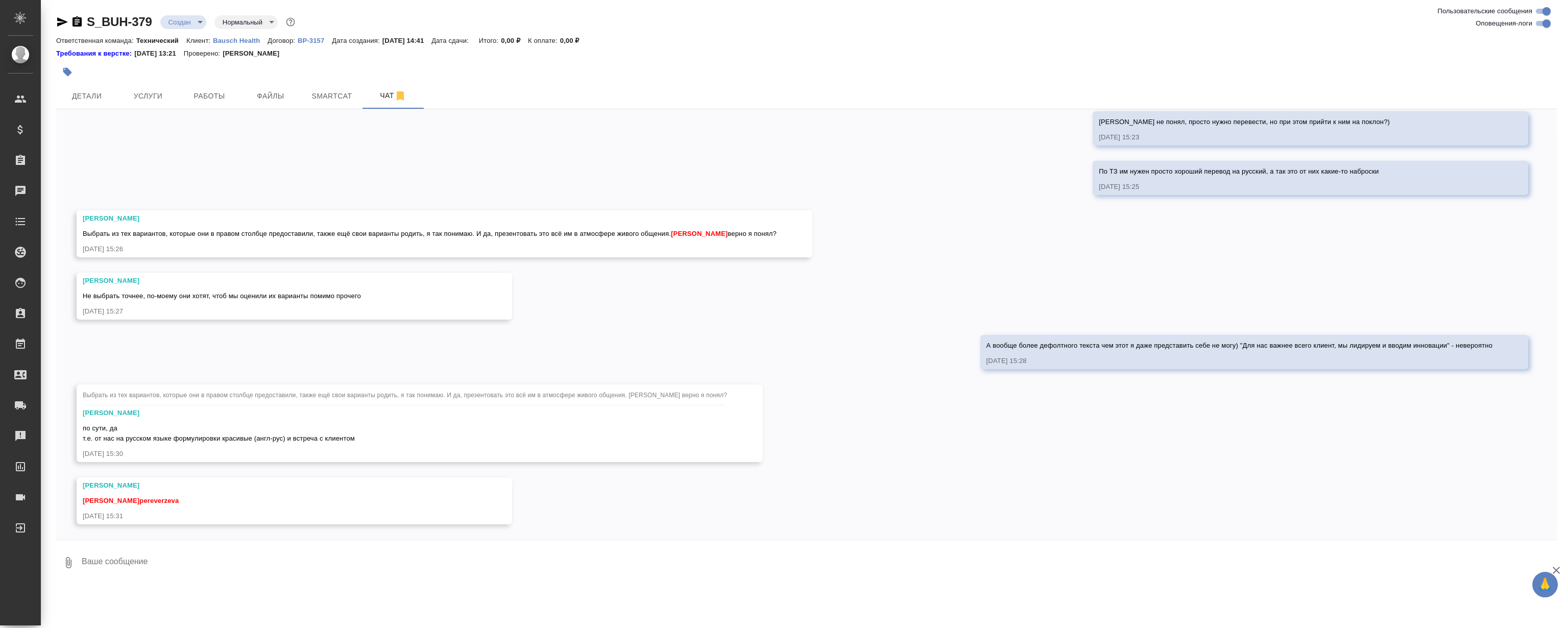
click at [548, 197] on div "27.08, среда [Никифорова Валерия] Клиент оставил комментарий: "Расчет по словам…" at bounding box center [806, 324] width 1500 height 431
click at [488, 229] on div "Выбрать из тех вариантов, которые они в правом столбце предоставили, также ещё …" at bounding box center [429, 232] width 694 height 12
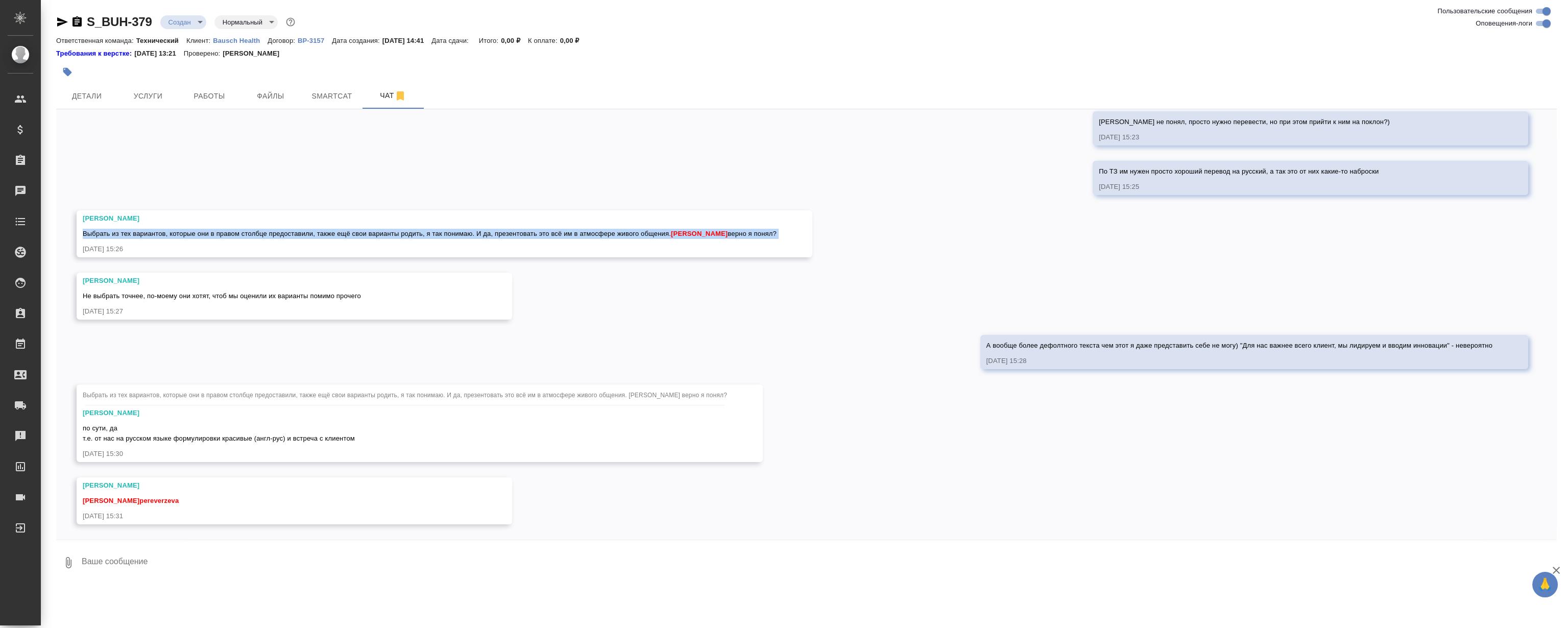
click at [488, 229] on div "Выбрать из тех вариантов, которые они в правом столбце предоставили, также ещё …" at bounding box center [429, 232] width 694 height 12
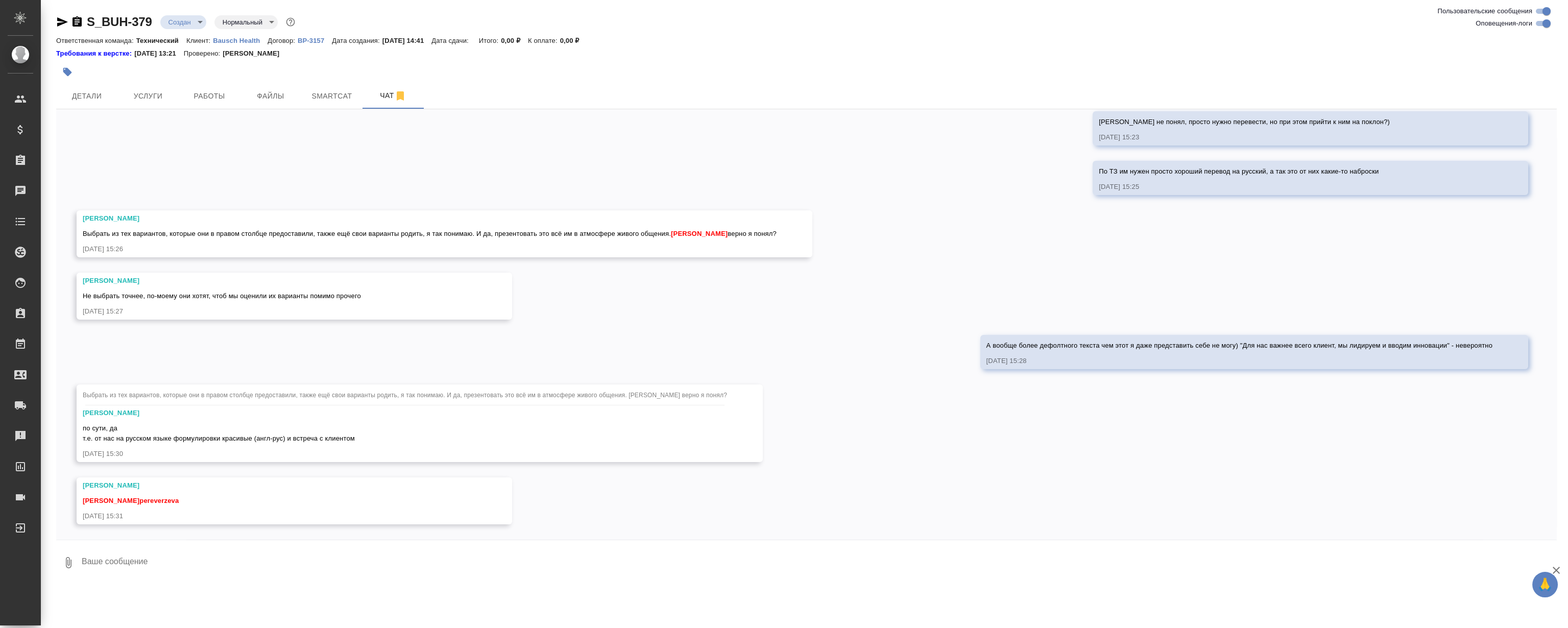
click at [497, 193] on div "27.08, среда [Никифорова Валерия] Клиент оставил комментарий: "Расчет по словам…" at bounding box center [806, 324] width 1500 height 431
click at [98, 105] on button "Детали" at bounding box center [86, 96] width 62 height 26
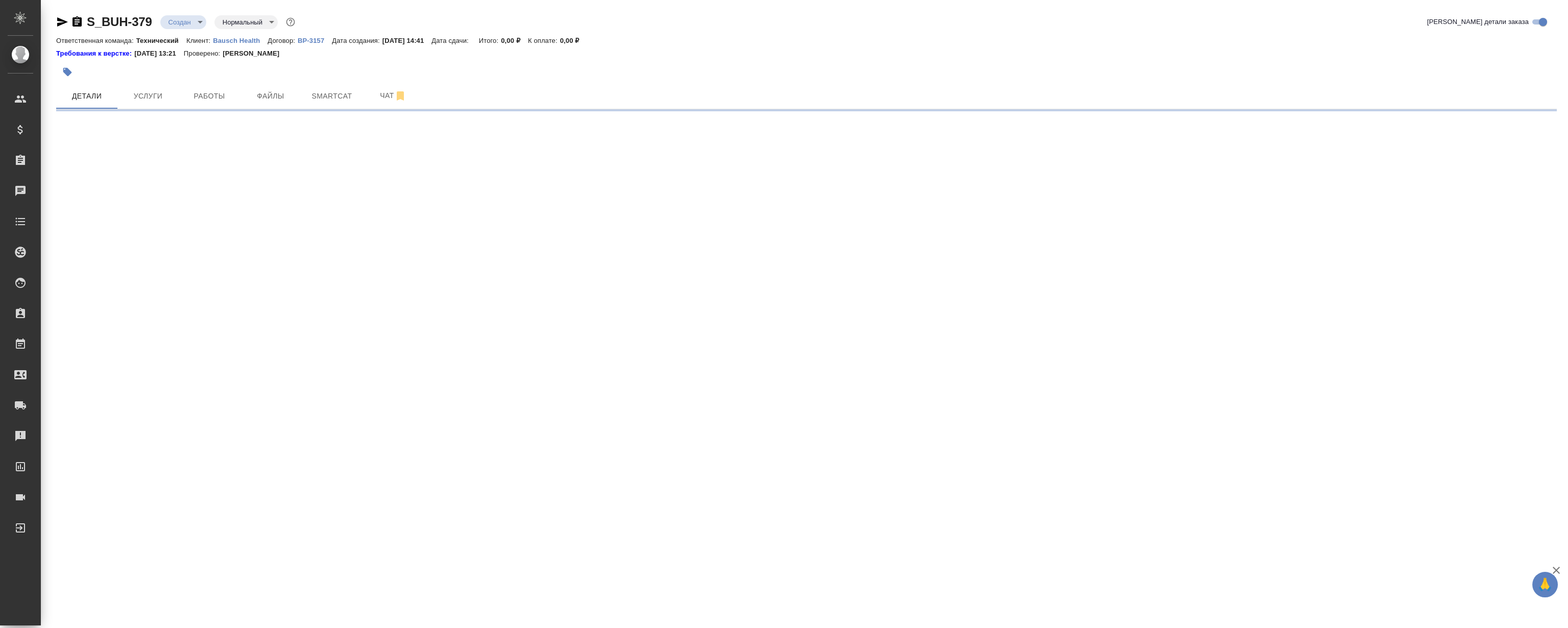
select select "RU"
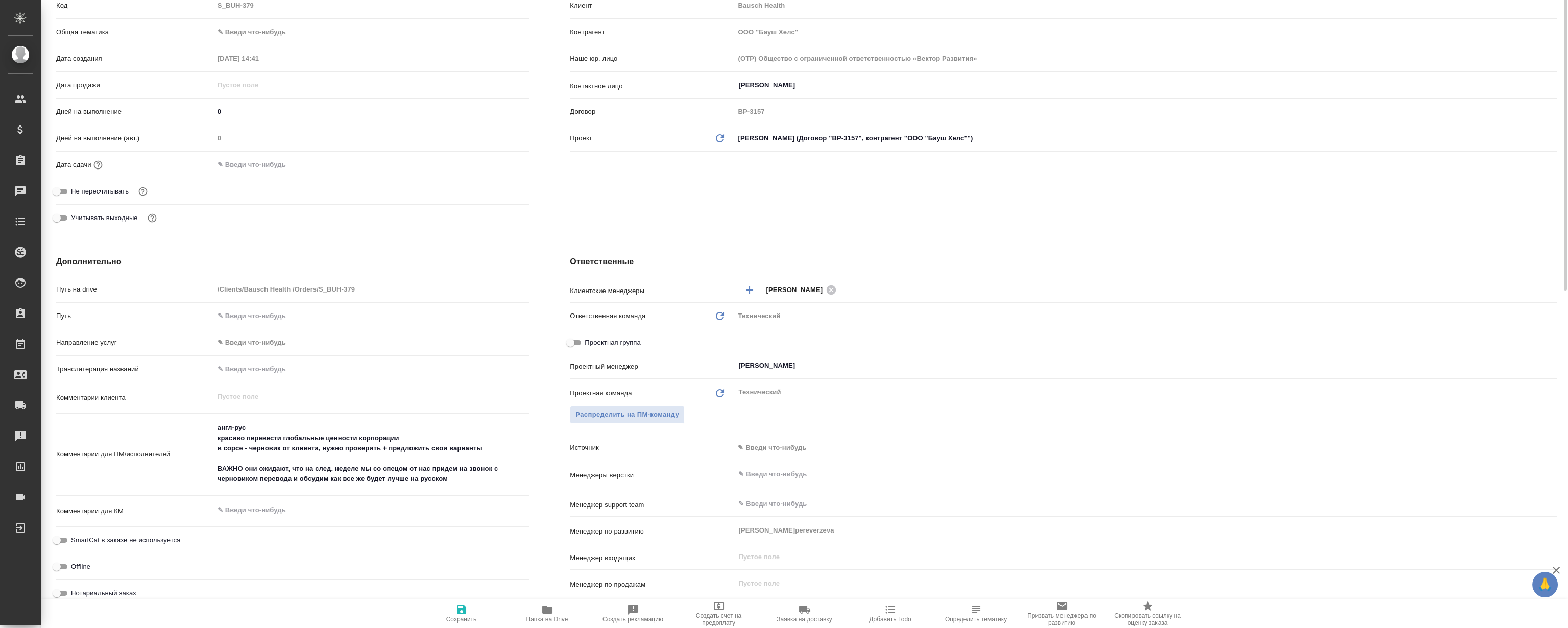
type textarea "x"
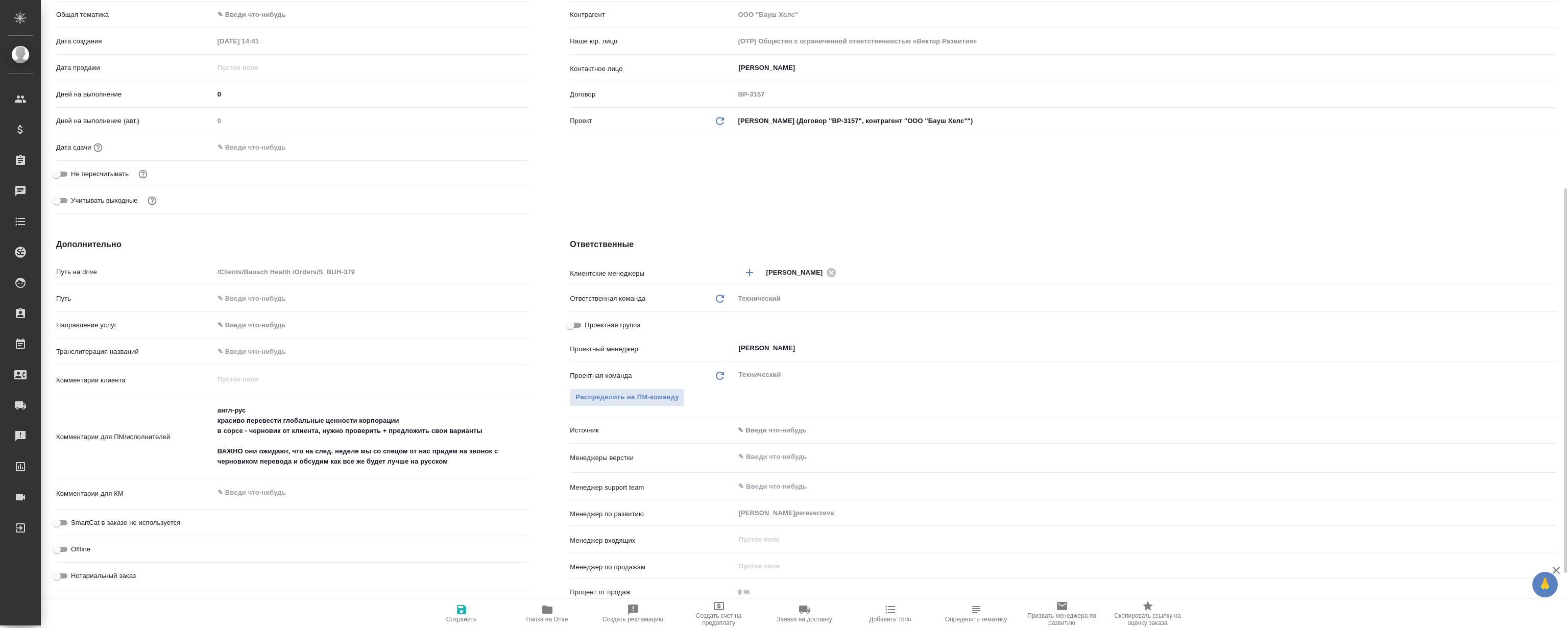
scroll to position [278, 0]
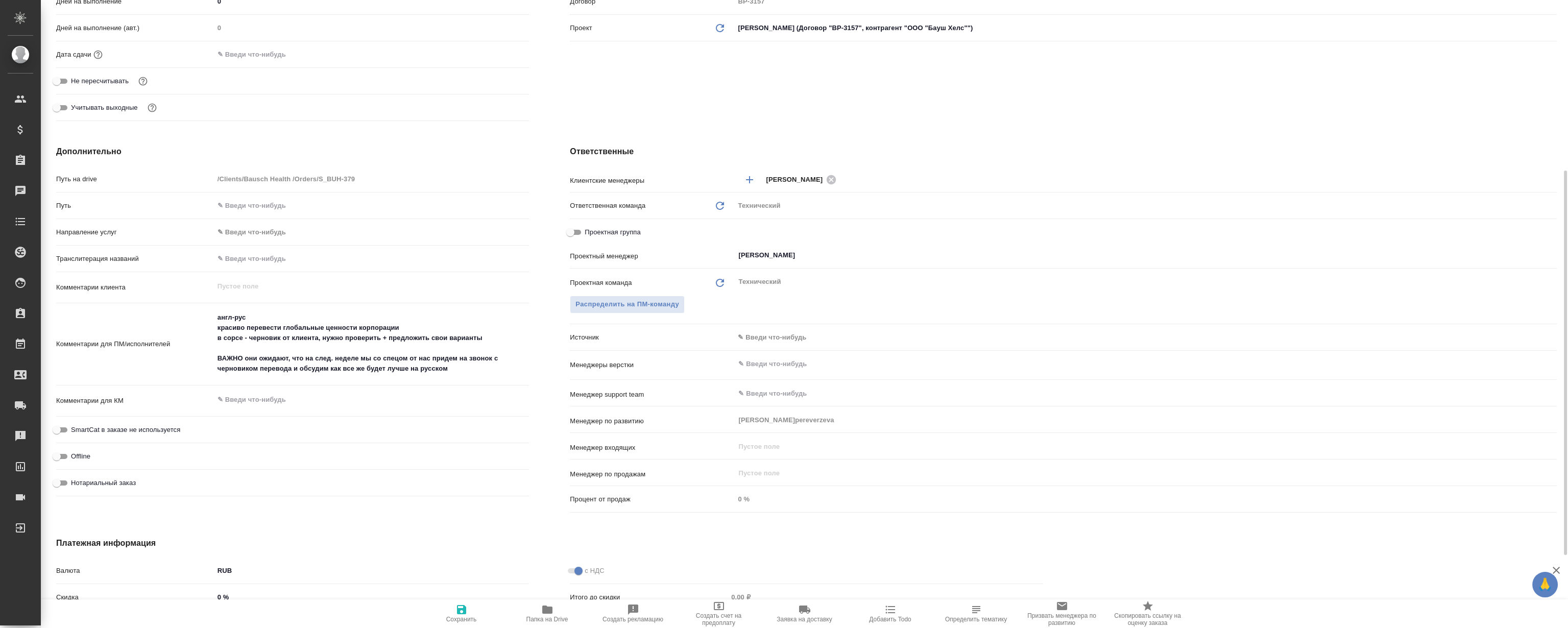
click at [358, 338] on textarea "англ-рус красиво перевести глобальные ценности корпорации в сорсе - черновик от…" at bounding box center [372, 344] width 315 height 69
click at [358, 338] on textarea "англ-рус красиво перевести глобальные ценности корпорации в сорсе - черновик от…" at bounding box center [372, 344] width 315 height 69
click at [331, 339] on textarea "англ-рус красиво перевести глобальные ценности корпорации в сорсе - черновик от…" at bounding box center [372, 344] width 315 height 69
click at [355, 338] on textarea "англ-рус красиво перевести глобальные ценности корпорации в сорсе - черновик от…" at bounding box center [372, 344] width 315 height 69
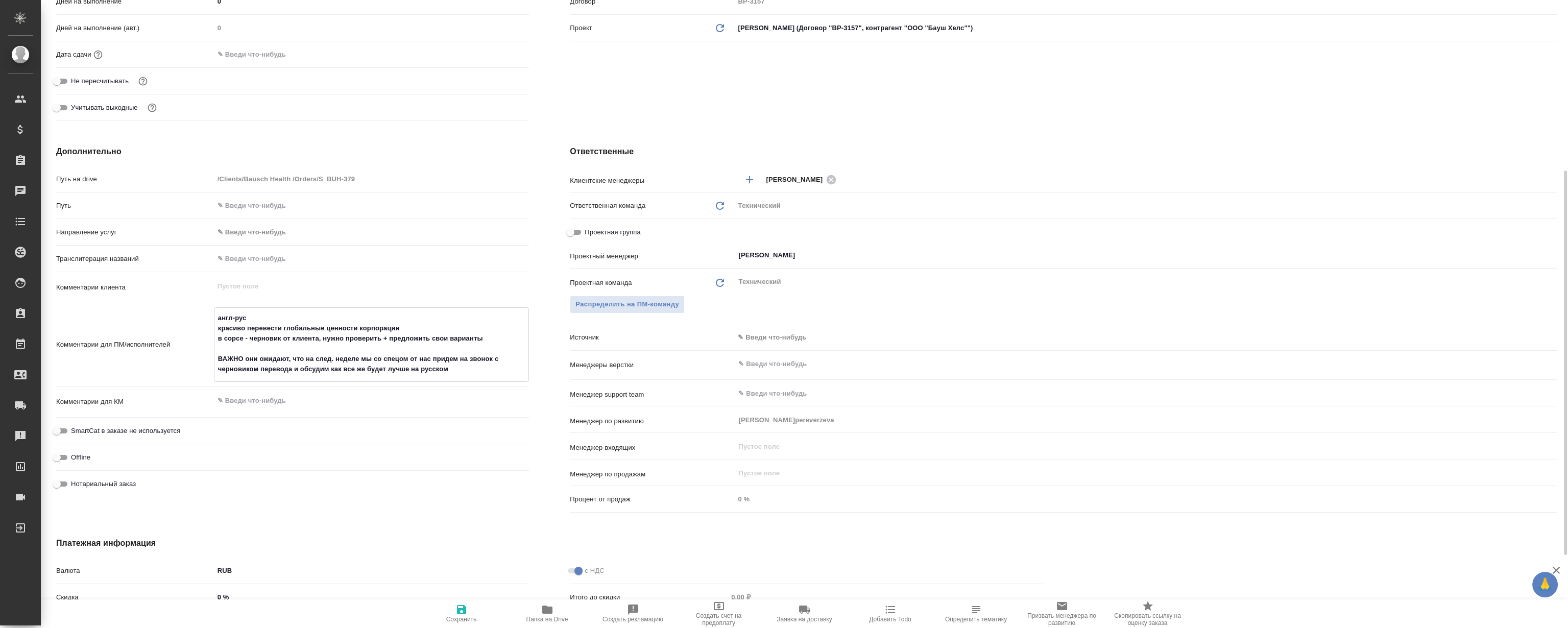
click at [355, 338] on textarea "англ-рус красиво перевести глобальные ценности корпорации в сорсе - черновик от…" at bounding box center [372, 344] width 315 height 69
click at [231, 328] on textarea "англ-рус красиво перевести глобальные ценности корпорации в сорсе - черновик от…" at bounding box center [372, 344] width 315 height 69
click at [231, 328] on textarea "англ-рус красиво перевести глобальные ценности корпорации в сорсе - черновик от…" at bounding box center [372, 344] width 315 height 69
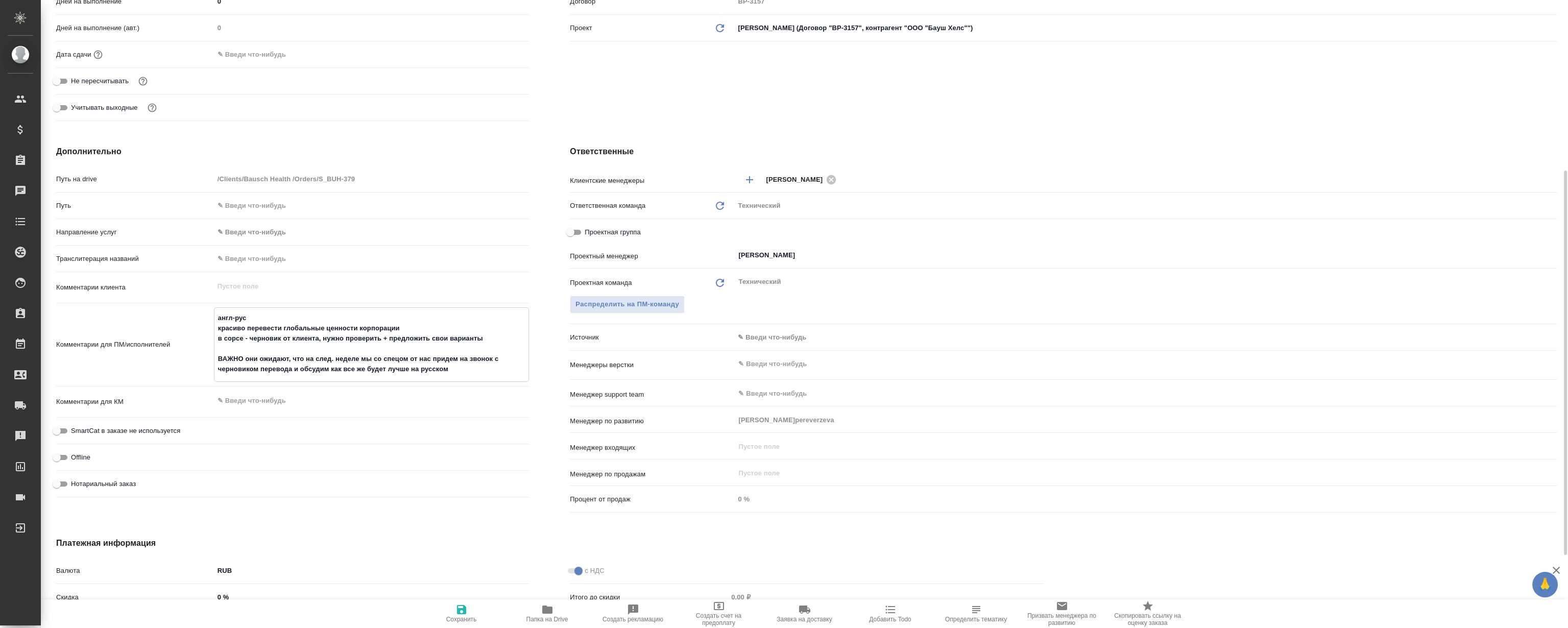
click at [253, 328] on textarea "англ-рус красиво перевести глобальные ценности корпорации в сорсе - черновик от…" at bounding box center [372, 344] width 315 height 69
drag, startPoint x: 304, startPoint y: 364, endPoint x: 456, endPoint y: 369, distance: 152.1
click at [456, 369] on textarea "англ-рус красиво перевести глобальные ценности корпорации в сорсе - черновик от…" at bounding box center [372, 344] width 315 height 69
click at [456, 369] on textarea "англ-рус красиво перевести глобальные ценности корпорации в сорсе - черновик от…" at bounding box center [372, 344] width 315 height 69
drag, startPoint x: 457, startPoint y: 374, endPoint x: 224, endPoint y: 317, distance: 239.9
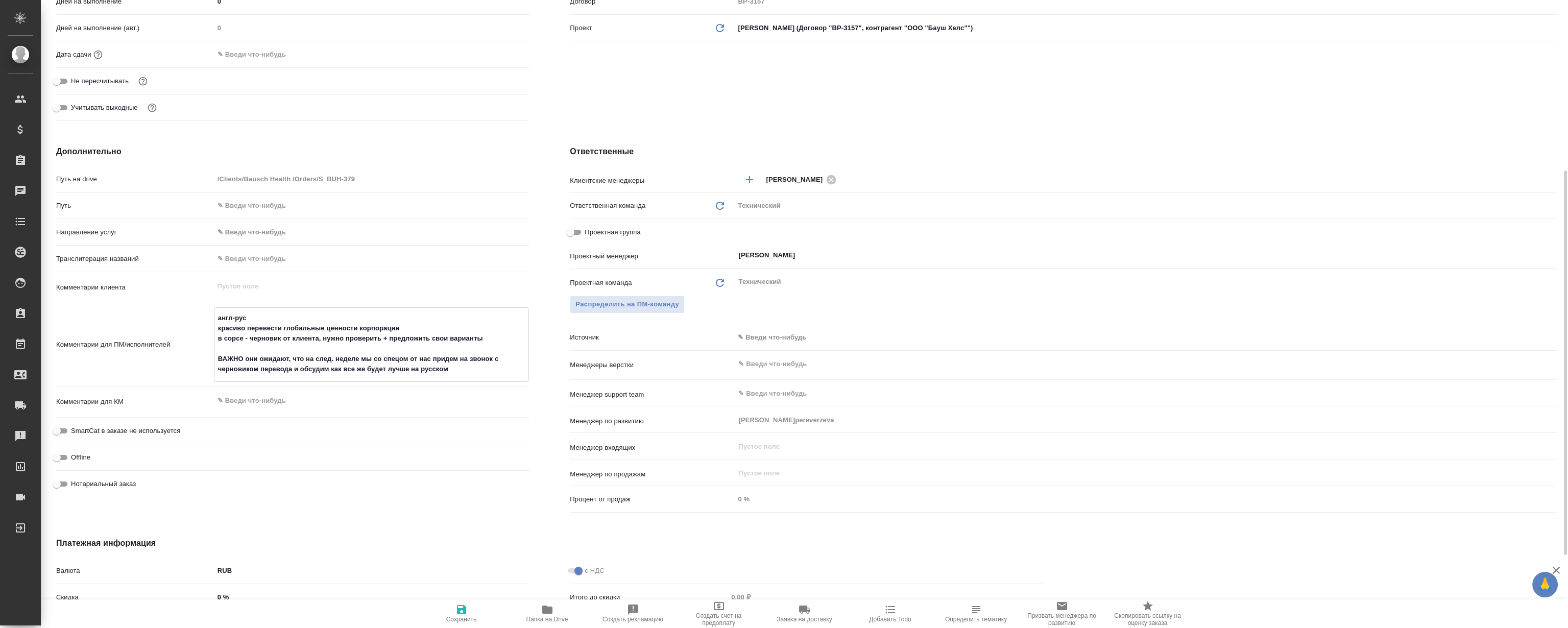
click at [224, 317] on textarea "англ-рус красиво перевести глобальные ценности корпорации в сорсе - черновик от…" at bounding box center [372, 344] width 315 height 69
click at [306, 339] on textarea "англ-рус красиво перевести глобальные ценности корпорации в сорсе - черновик от…" at bounding box center [372, 344] width 315 height 69
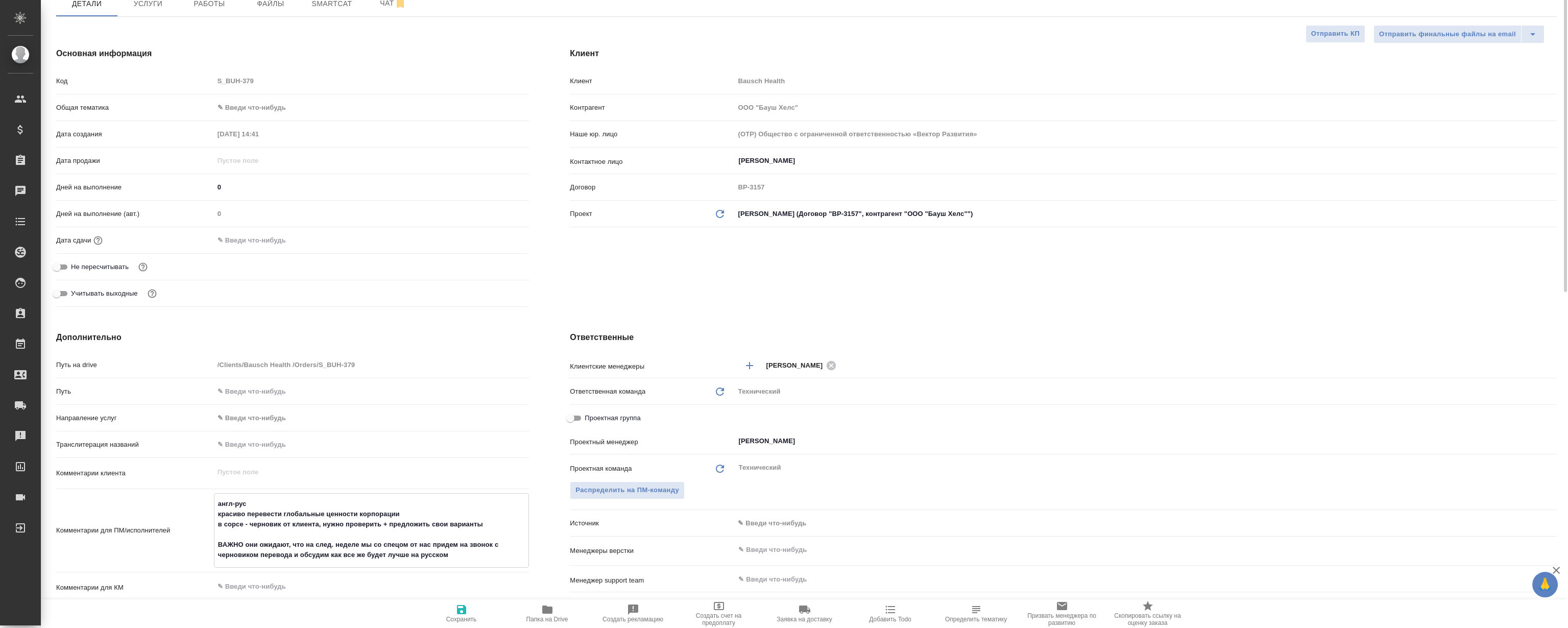
scroll to position [0, 0]
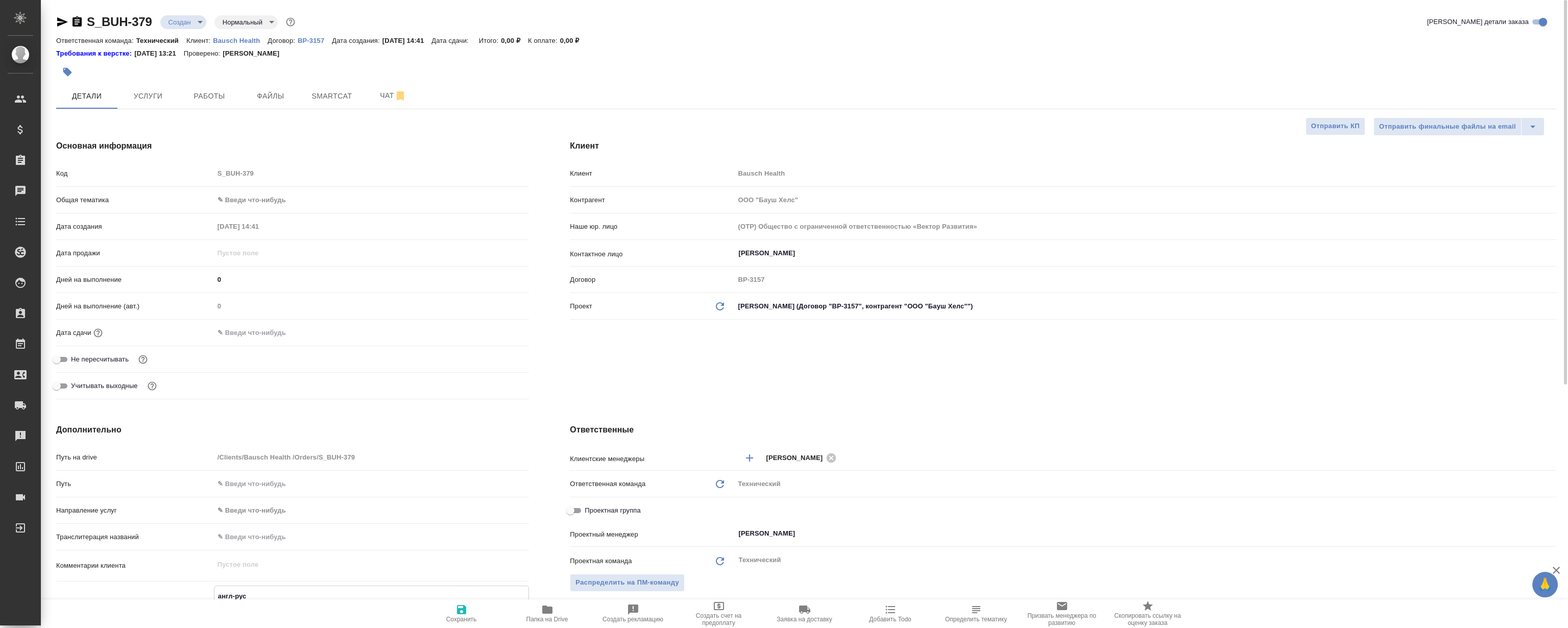
type textarea "x"
click at [675, 58] on div at bounding box center [806, 59] width 1500 height 2
click at [375, 106] on button "Чат" at bounding box center [393, 96] width 62 height 26
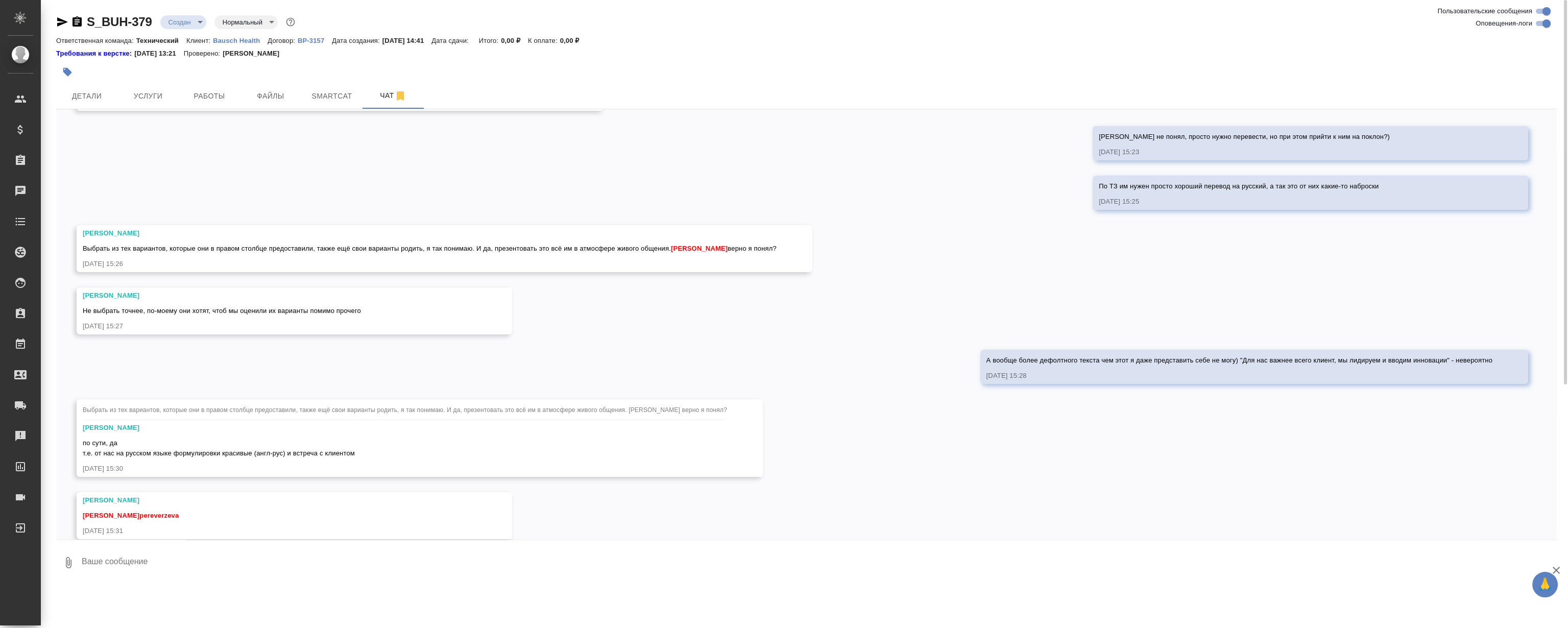
scroll to position [361, 0]
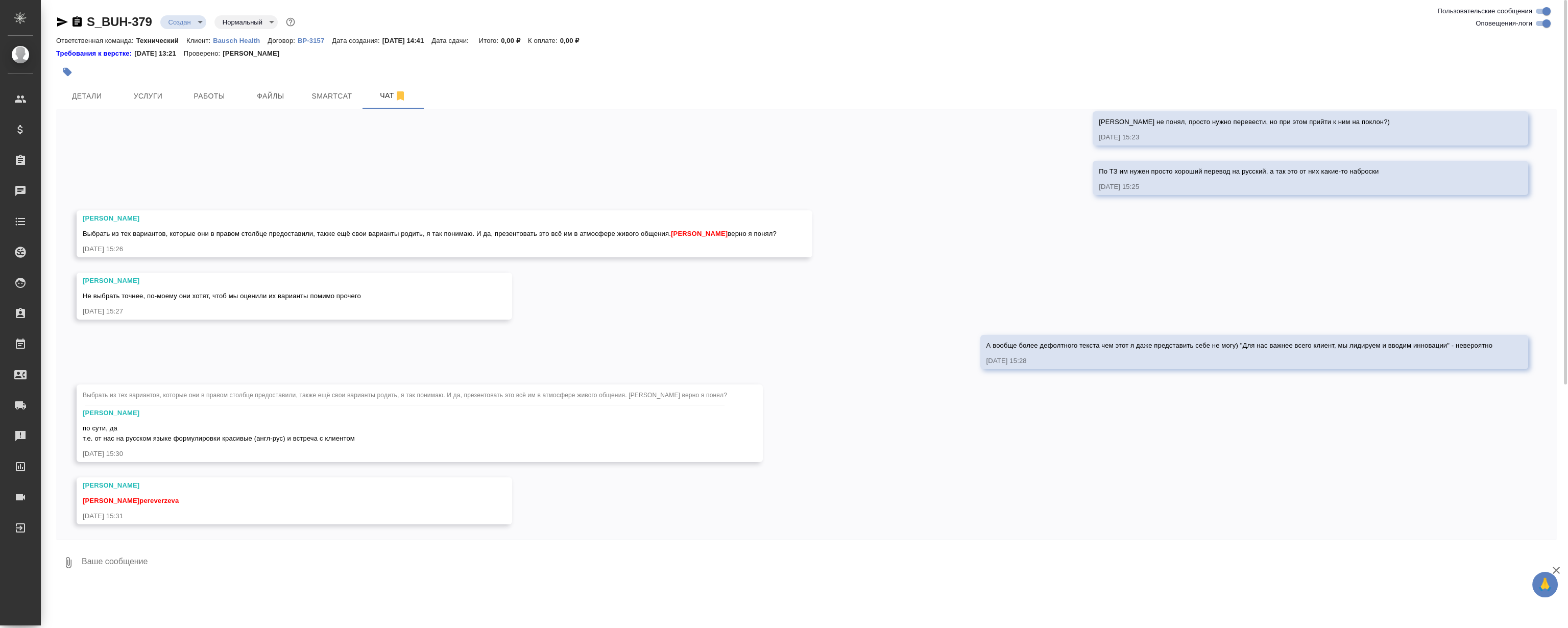
click at [647, 44] on div "Ответственная команда: Технический Клиент: Bausch Health Договор: ВР-3157 Дата …" at bounding box center [806, 41] width 1500 height 12
click at [544, 156] on div "27.08, среда [Никифорова Валерия] Клиент оставил комментарий: "Расчет по словам…" at bounding box center [806, 324] width 1500 height 431
click at [226, 95] on span "Работы" at bounding box center [209, 96] width 49 height 12
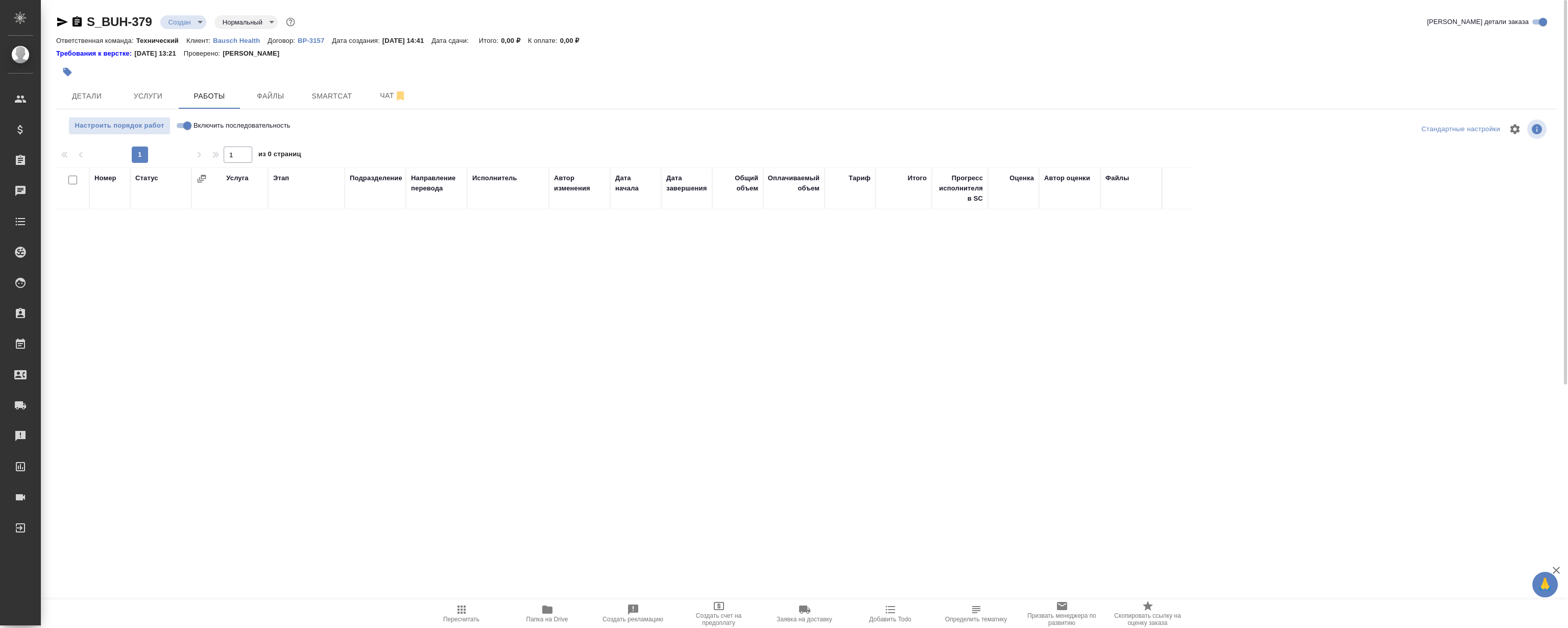
click at [685, 55] on div "Требования к верстке: 21.05.2024 13:21 Проверено: Петрова Валерия" at bounding box center [806, 53] width 1500 height 10
drag, startPoint x: 672, startPoint y: 54, endPoint x: 592, endPoint y: 55, distance: 80.0
click at [672, 54] on div "Требования к верстке: 21.05.2024 13:21 Проверено: Петрова Валерия" at bounding box center [806, 53] width 1500 height 10
click at [587, 40] on p "0,00 ₽" at bounding box center [573, 41] width 27 height 8
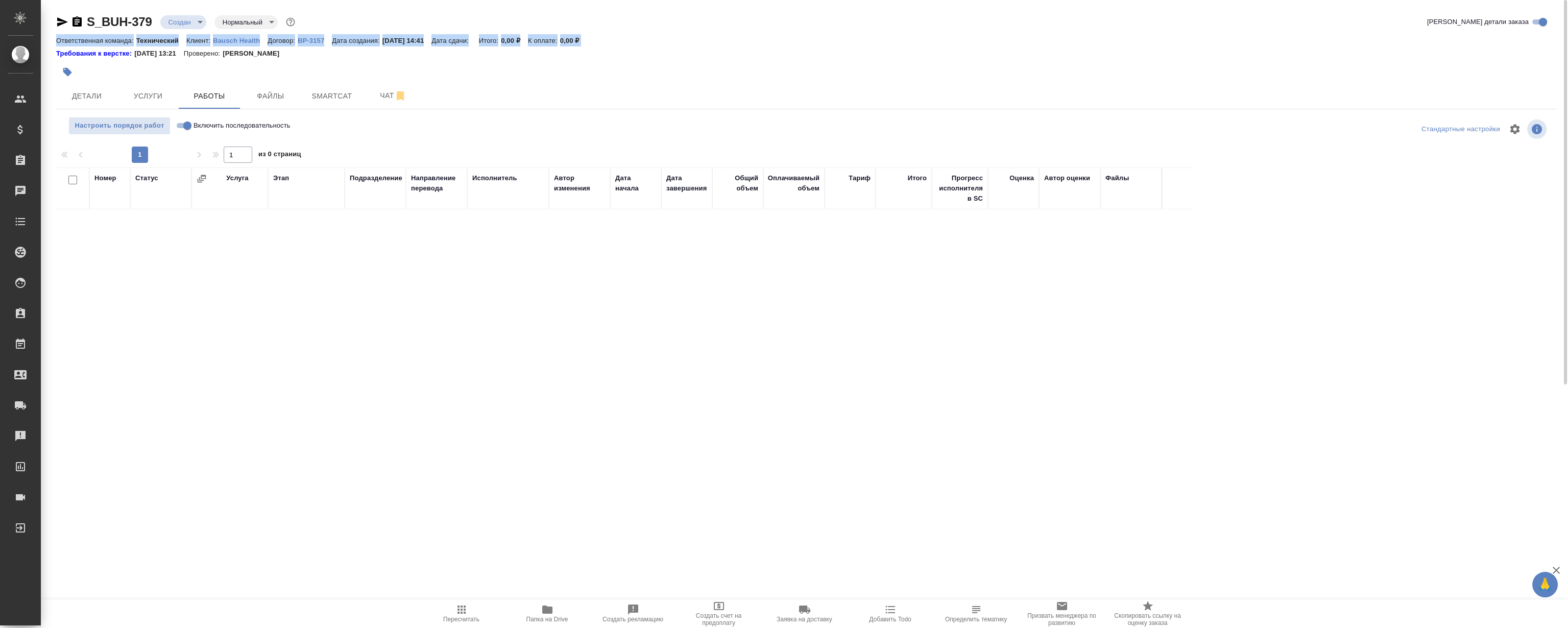
click at [587, 40] on p "0,00 ₽" at bounding box center [573, 41] width 27 height 8
click at [567, 36] on div "Ответственная команда: Технический Клиент: Bausch Health Договор: ВР-3157 Дата …" at bounding box center [806, 41] width 1500 height 12
drag, startPoint x: 593, startPoint y: 37, endPoint x: 53, endPoint y: 41, distance: 540.0
click at [53, 41] on div "S_BUH-379 Создан new Нормальный normal Кратко детали заказа Ответственная коман…" at bounding box center [806, 211] width 1512 height 423
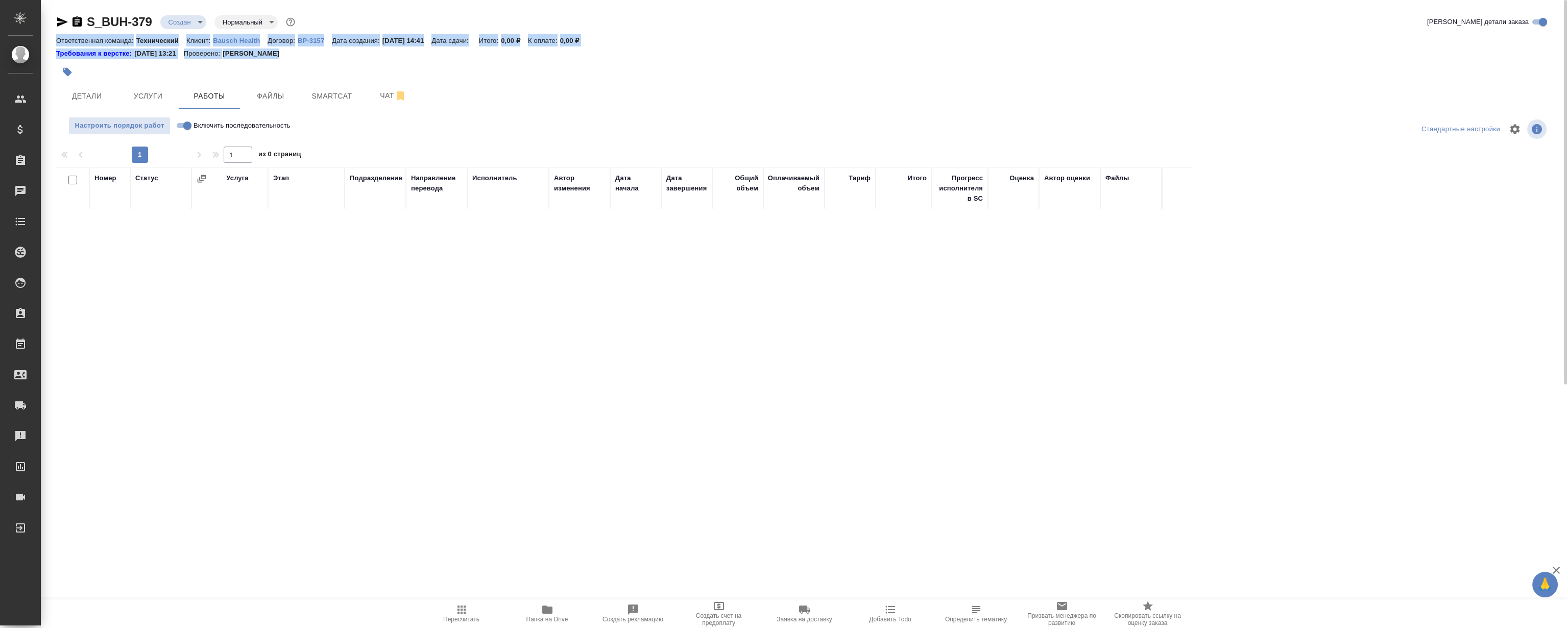
drag, startPoint x: 55, startPoint y: 36, endPoint x: 319, endPoint y: 62, distance: 265.3
click at [319, 62] on div "S_BUH-379 Создан new Нормальный normal Кратко детали заказа Ответственная коман…" at bounding box center [806, 211] width 1512 height 423
click at [325, 57] on div "Требования к верстке: 21.05.2024 13:21 Проверено: Петрова Валерия" at bounding box center [806, 53] width 1500 height 10
click at [325, 55] on div "Требования к верстке: 21.05.2024 13:21 Проверено: Петрова Валерия" at bounding box center [806, 53] width 1500 height 10
drag, startPoint x: 301, startPoint y: 51, endPoint x: 54, endPoint y: 36, distance: 247.5
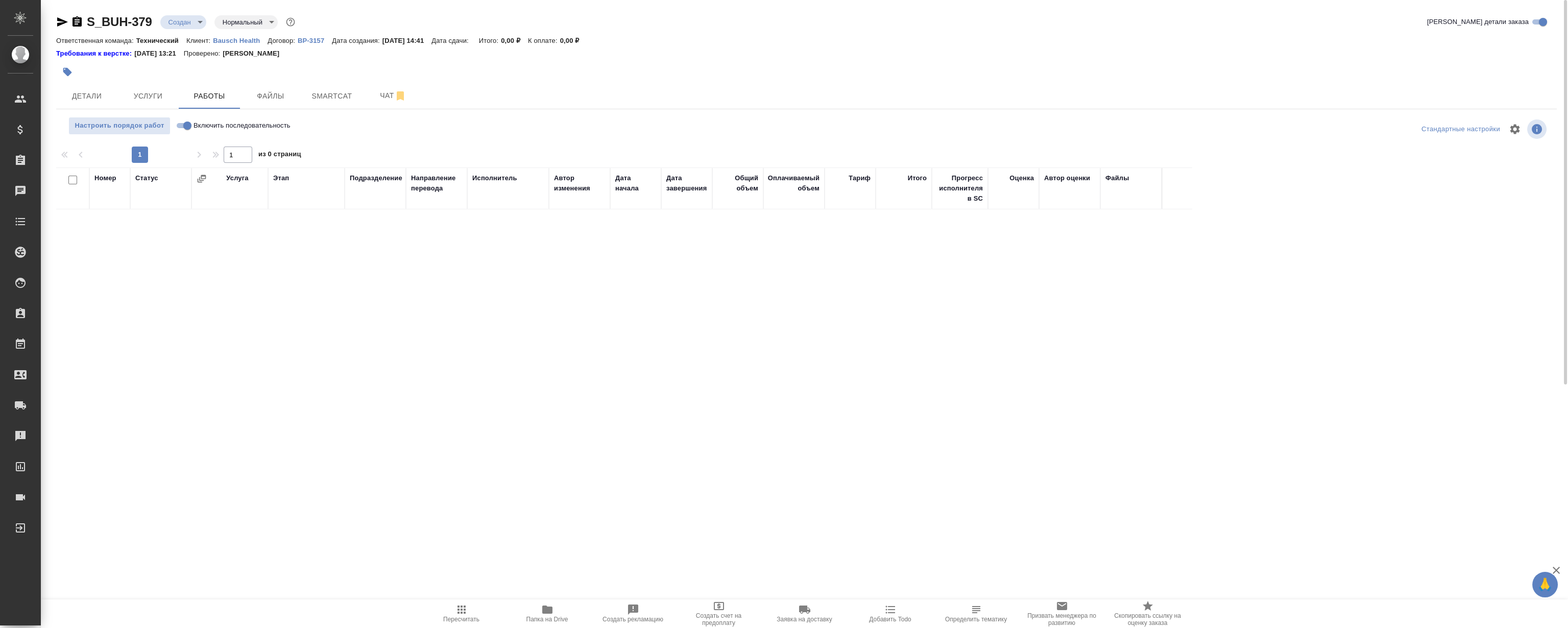
click at [54, 36] on div "S_BUH-379 Создан new Нормальный normal Кратко детали заказа Ответственная коман…" at bounding box center [806, 211] width 1512 height 423
click at [53, 36] on div "S_BUH-379 Создан new Нормальный normal Кратко детали заказа Ответственная коман…" at bounding box center [806, 211] width 1512 height 423
click at [312, 51] on div "Требования к верстке: 21.05.2024 13:21 Проверено: Петрова Валерия" at bounding box center [806, 53] width 1500 height 10
drag, startPoint x: 318, startPoint y: 51, endPoint x: 51, endPoint y: 41, distance: 267.2
click at [51, 41] on div "S_BUH-379 Создан new Нормальный normal Кратко детали заказа Ответственная коман…" at bounding box center [806, 211] width 1512 height 423
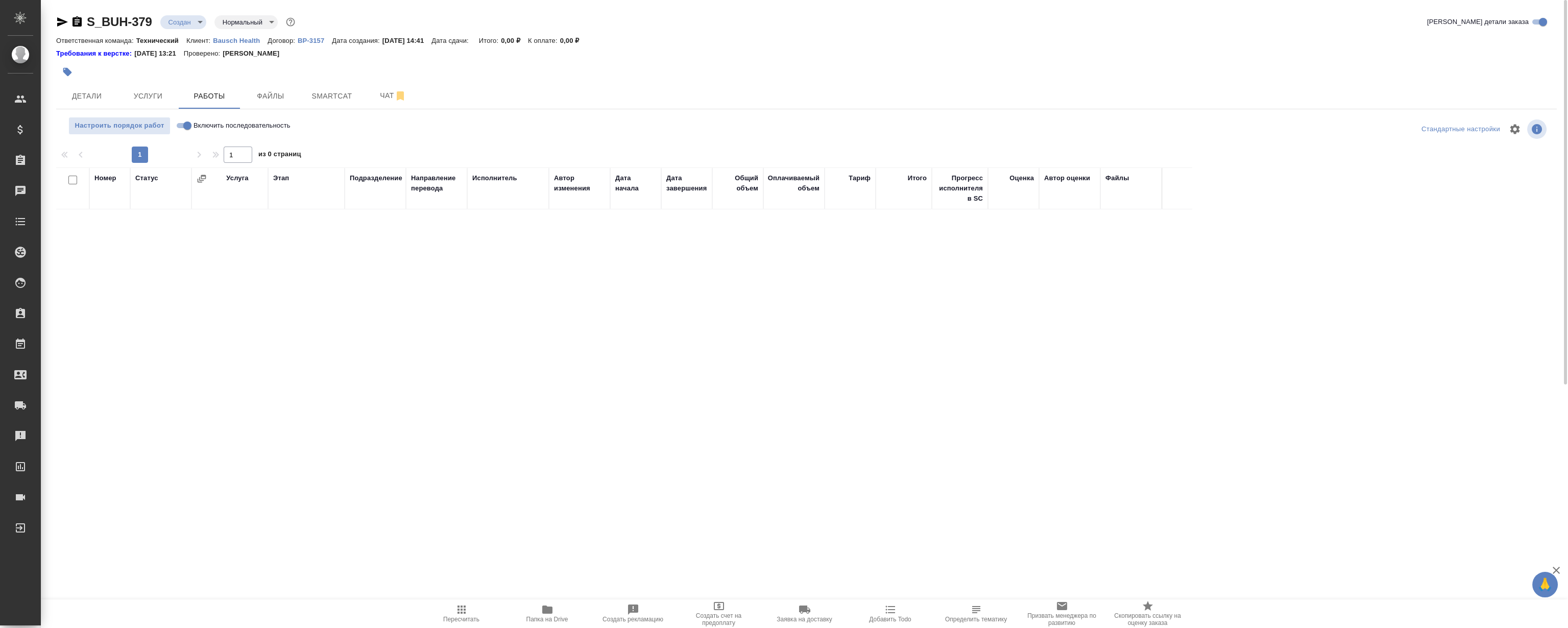
drag, startPoint x: 53, startPoint y: 41, endPoint x: 51, endPoint y: 35, distance: 6.3
click at [53, 41] on div "S_BUH-379 Создан new Нормальный normal Кратко детали заказа Ответственная коман…" at bounding box center [806, 211] width 1512 height 423
click at [54, 41] on div "S_BUH-379 Создан new Нормальный normal Кратко детали заказа Ответственная коман…" at bounding box center [806, 211] width 1512 height 423
click at [62, 39] on p "Ответственная команда:" at bounding box center [96, 41] width 80 height 8
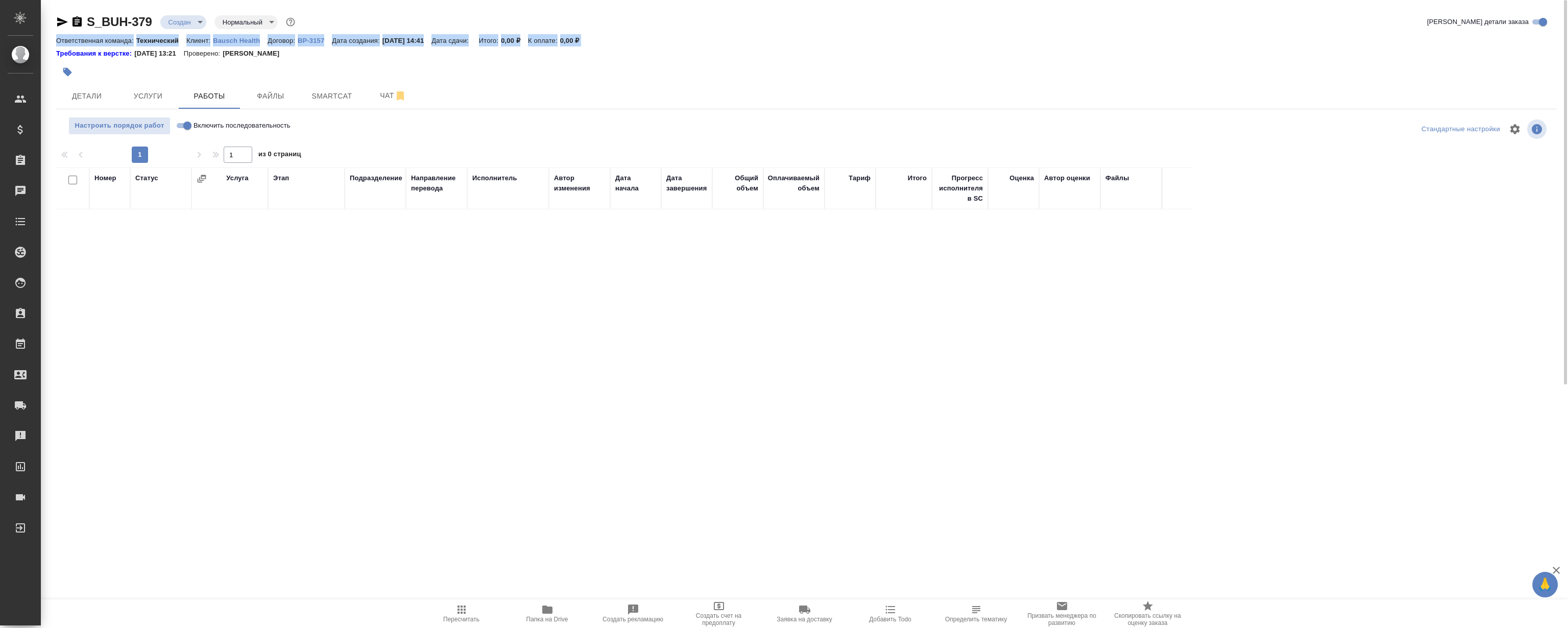
click at [62, 39] on p "Ответственная команда:" at bounding box center [96, 41] width 80 height 8
click at [56, 39] on p "Ответственная команда:" at bounding box center [96, 41] width 80 height 8
drag, startPoint x: 52, startPoint y: 38, endPoint x: 318, endPoint y: 51, distance: 266.3
click at [318, 51] on div "S_BUH-379 Создан new Нормальный normal Кратко детали заказа Ответственная коман…" at bounding box center [806, 211] width 1512 height 423
click at [318, 51] on div "Требования к верстке: 21.05.2024 13:21 Проверено: Петрова Валерия" at bounding box center [806, 53] width 1500 height 10
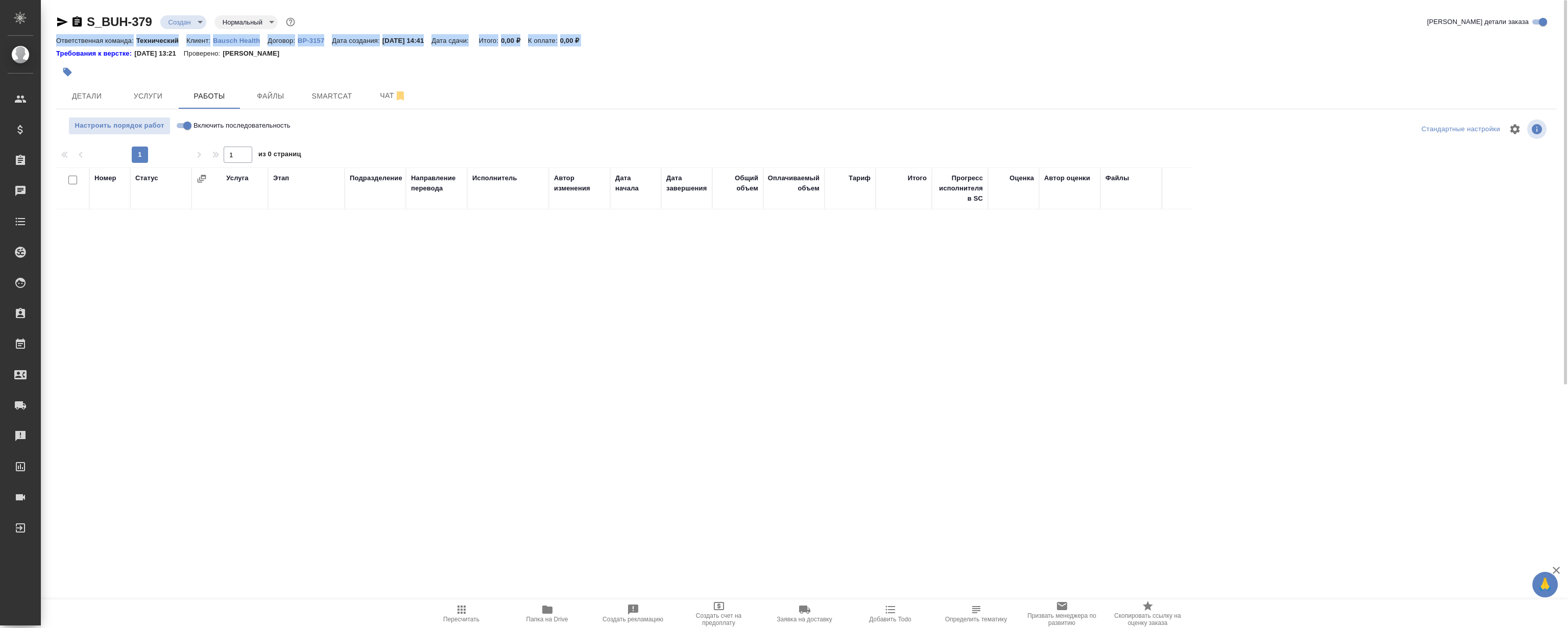
drag, startPoint x: 312, startPoint y: 53, endPoint x: 51, endPoint y: 35, distance: 261.6
click at [51, 35] on div "S_BUH-379 Создан new Нормальный normal Кратко детали заказа Ответственная коман…" at bounding box center [806, 211] width 1512 height 423
drag, startPoint x: 54, startPoint y: 35, endPoint x: 438, endPoint y: 51, distance: 384.3
click at [438, 51] on div "S_BUH-379 Создан new Нормальный normal Кратко детали заказа Ответственная коман…" at bounding box center [806, 211] width 1512 height 423
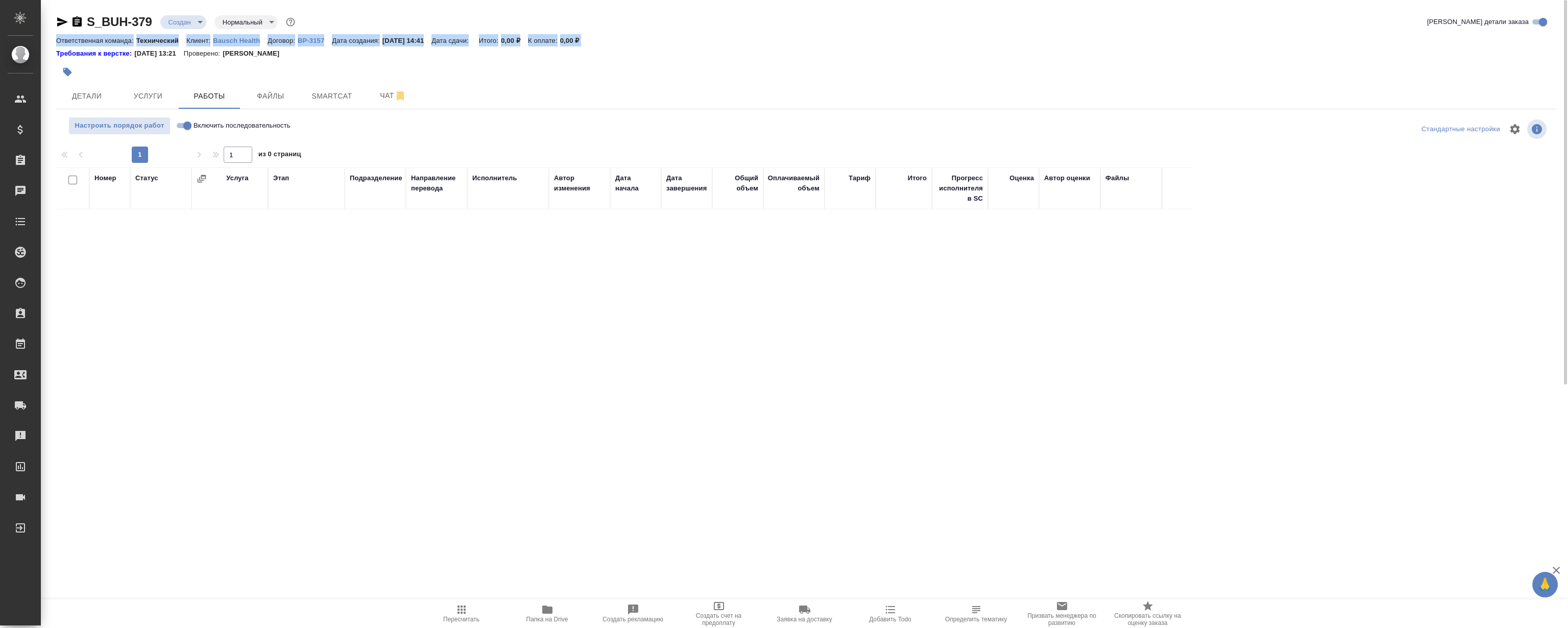
click at [435, 53] on div "Требования к верстке: 21.05.2024 13:21 Проверено: Петрова Валерия" at bounding box center [806, 53] width 1500 height 10
drag, startPoint x: 467, startPoint y: 51, endPoint x: 53, endPoint y: 37, distance: 414.2
click at [53, 37] on div "S_BUH-379 Создан new Нормальный normal Кратко детали заказа Ответственная коман…" at bounding box center [806, 211] width 1512 height 423
drag, startPoint x: 51, startPoint y: 37, endPoint x: 359, endPoint y: 59, distance: 308.8
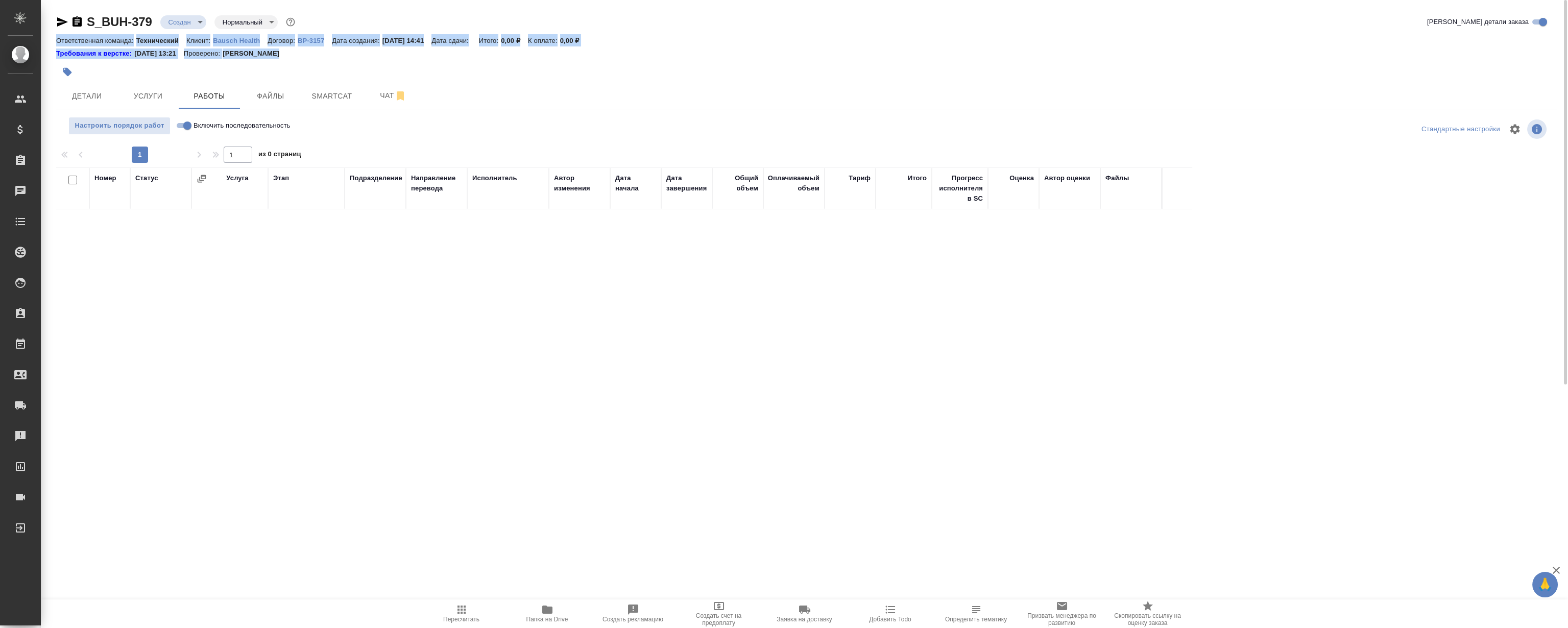
click at [359, 59] on div "S_BUH-379 Создан new Нормальный normal Кратко детали заказа Ответственная коман…" at bounding box center [804, 211] width 1527 height 423
click at [349, 55] on div "Требования к верстке: 21.05.2024 13:21 Проверено: Петрова Валерия" at bounding box center [806, 53] width 1500 height 10
click at [626, 73] on div at bounding box center [556, 72] width 1000 height 23
click at [502, 90] on div "Детали Услуги Работы Файлы Smartcat Чат" at bounding box center [806, 96] width 1500 height 26
drag, startPoint x: 472, startPoint y: 91, endPoint x: 89, endPoint y: 69, distance: 383.6
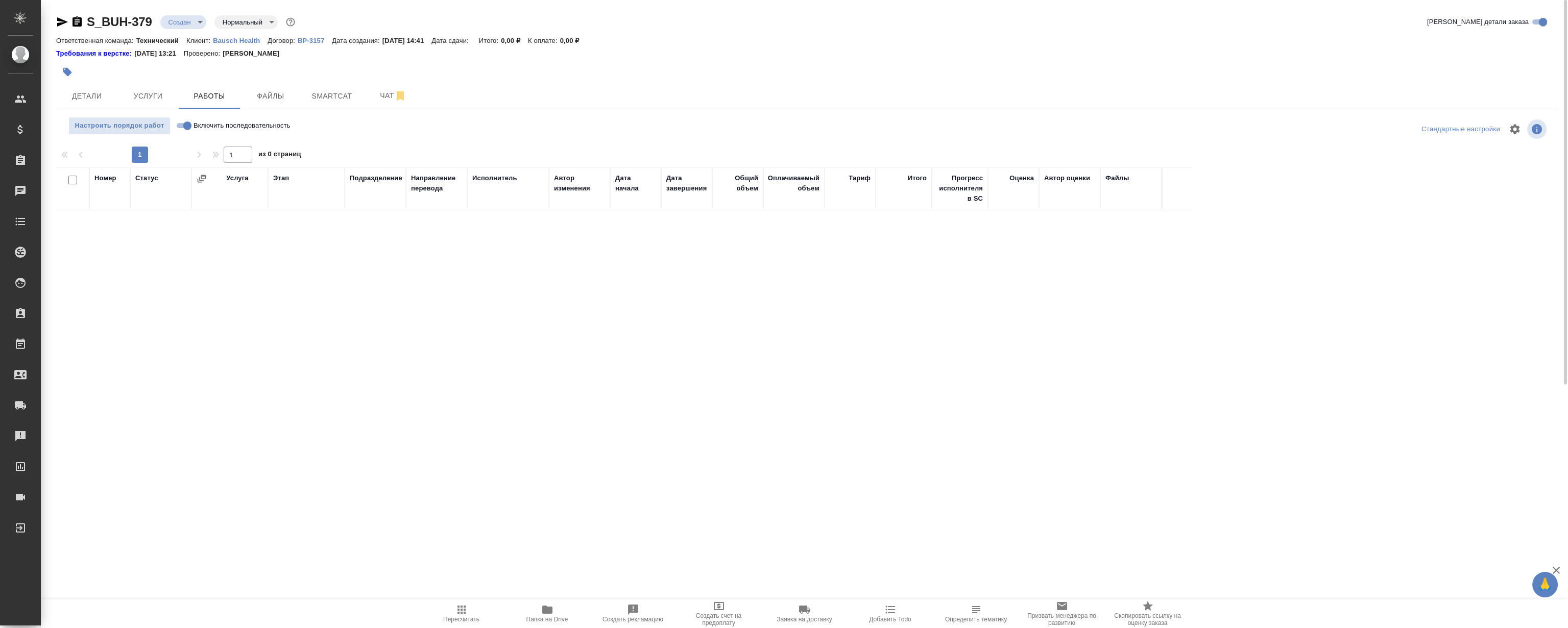
click at [91, 69] on div "S_BUH-379 Создан new Нормальный normal Кратко детали заказа Ответственная коман…" at bounding box center [806, 211] width 1512 height 423
drag, startPoint x: 52, startPoint y: 11, endPoint x: 344, endPoint y: 22, distance: 292.2
click at [344, 22] on div "S_BUH-379 Создан new Нормальный normal Кратко детали заказа Ответственная коман…" at bounding box center [806, 211] width 1512 height 423
click at [344, 20] on div "S_BUH-379 Создан new Нормальный normal Кратко детали заказа" at bounding box center [806, 22] width 1500 height 16
click at [357, 16] on div "S_BUH-379 Создан new Нормальный normal Кратко детали заказа" at bounding box center [806, 22] width 1500 height 16
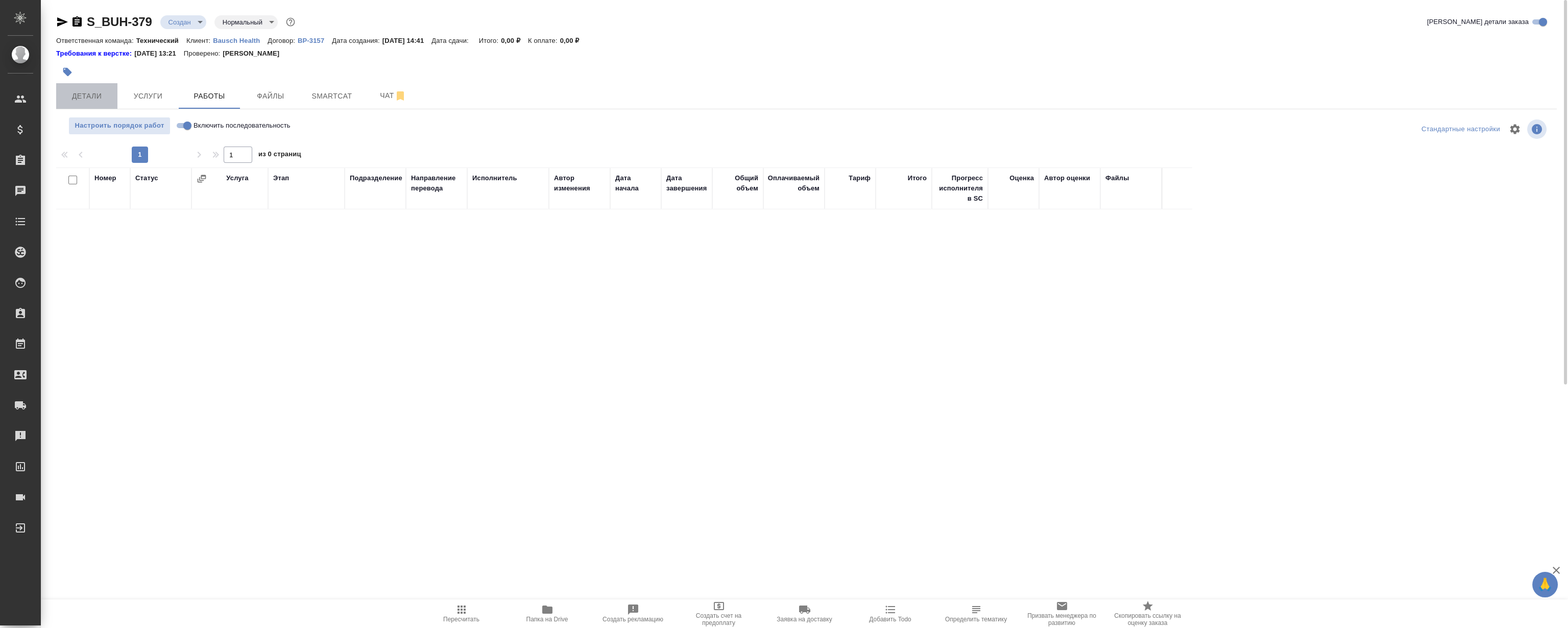
click at [97, 94] on span "Детали" at bounding box center [86, 96] width 49 height 12
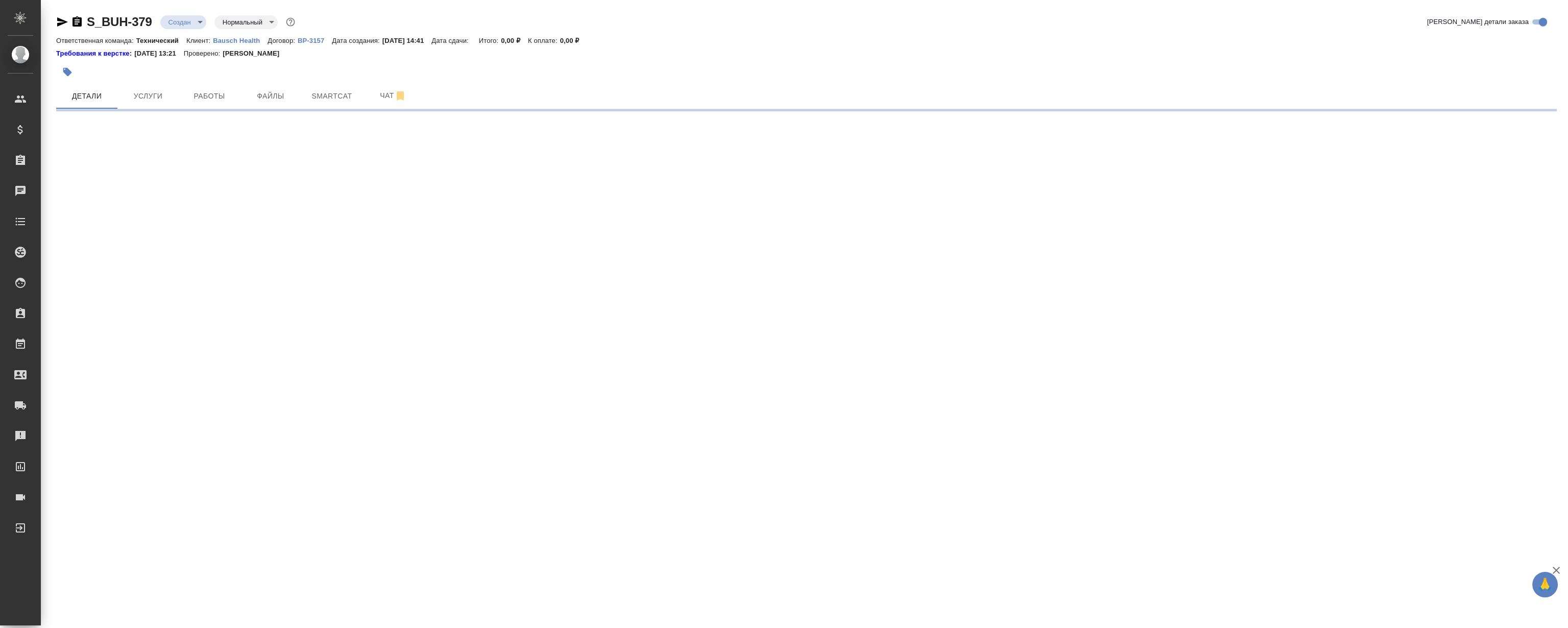
select select "RU"
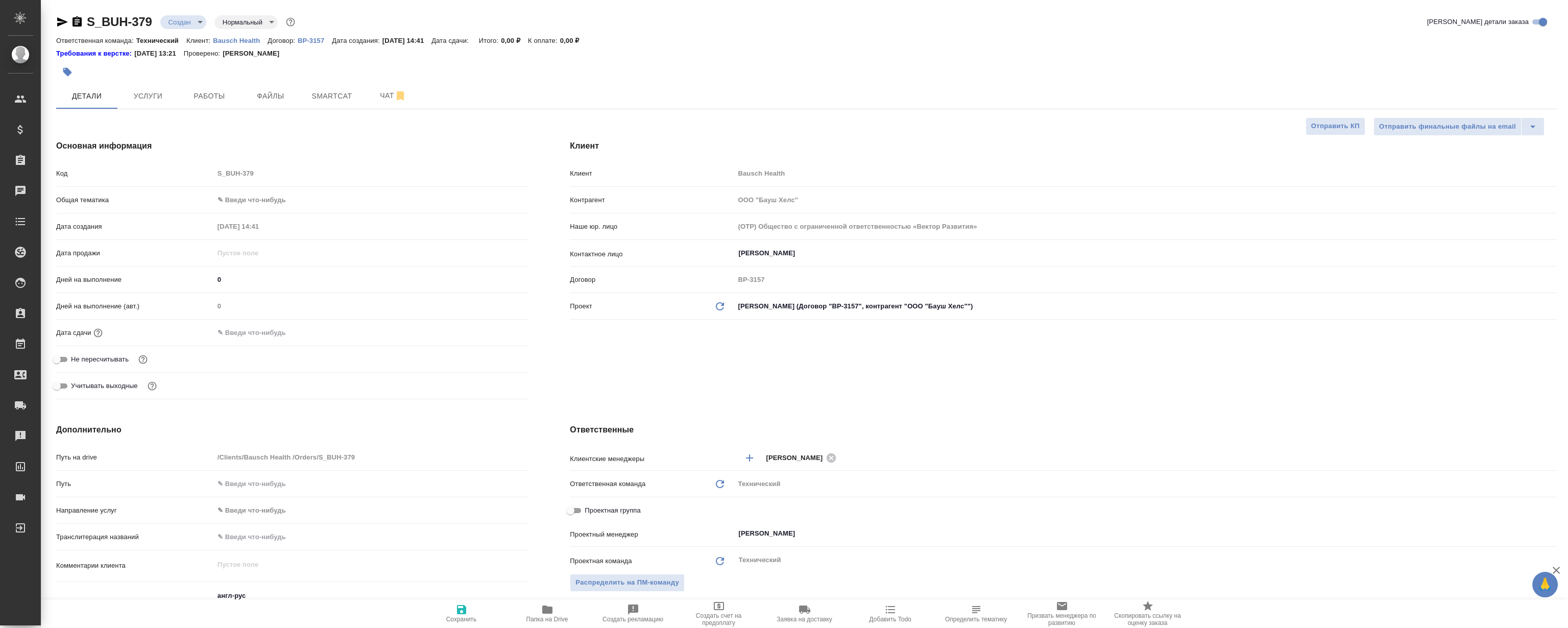
type textarea "x"
click at [388, 96] on span "Чат" at bounding box center [393, 96] width 49 height 12
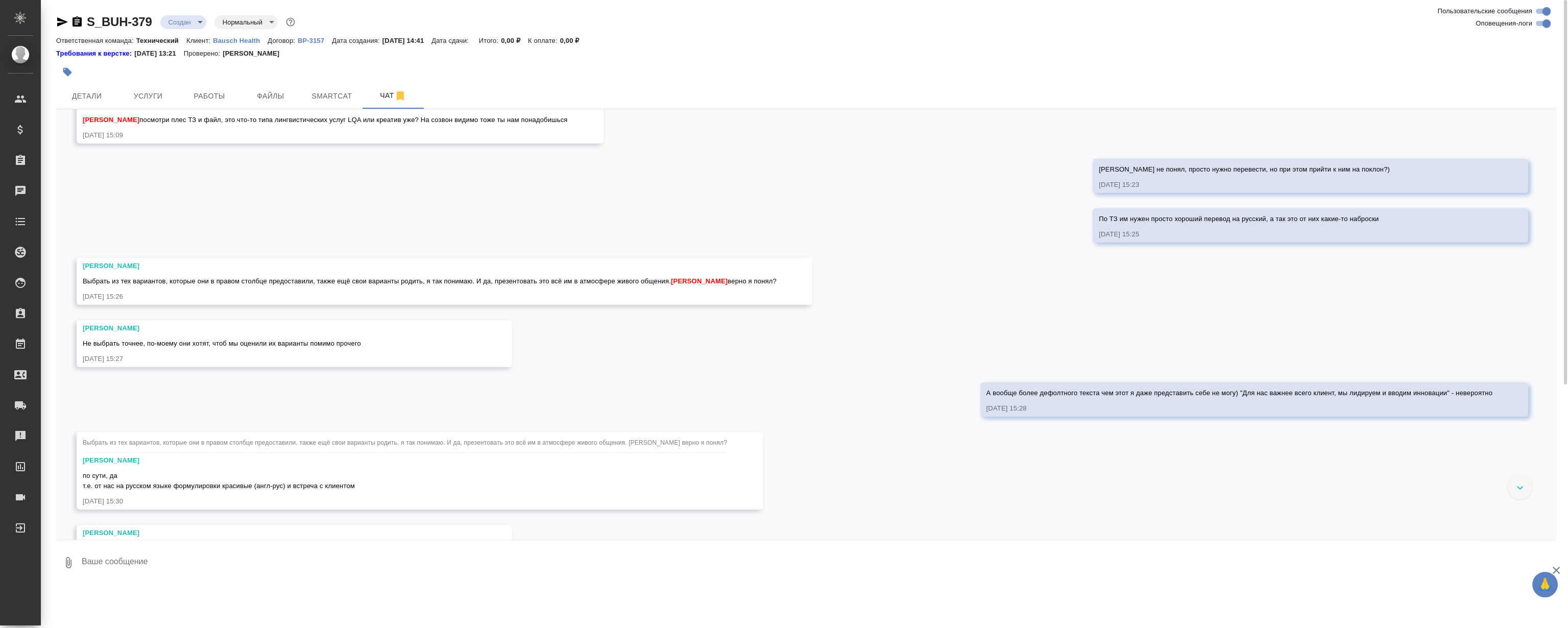
click at [709, 39] on div "Ответственная команда: Технический Клиент: Bausch Health Договор: ВР-3157 Дата …" at bounding box center [806, 41] width 1500 height 12
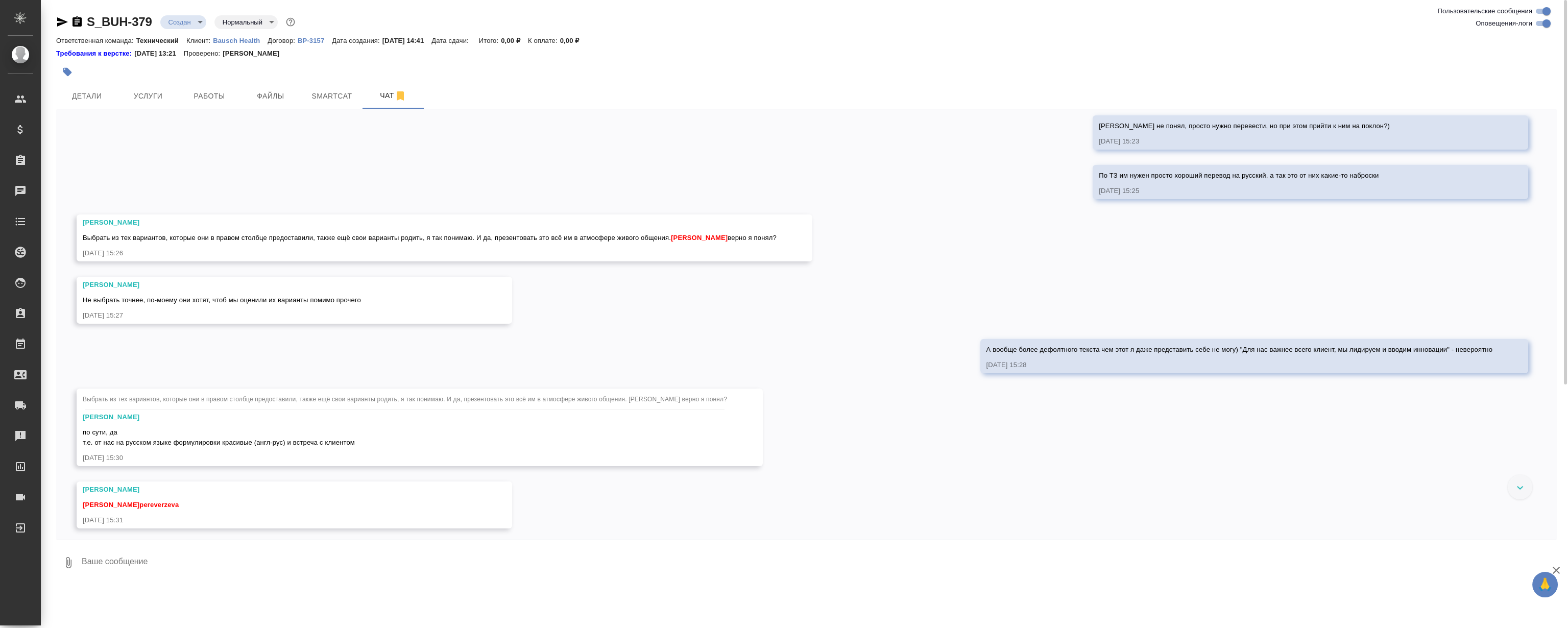
scroll to position [361, 0]
